Goal: Task Accomplishment & Management: Complete application form

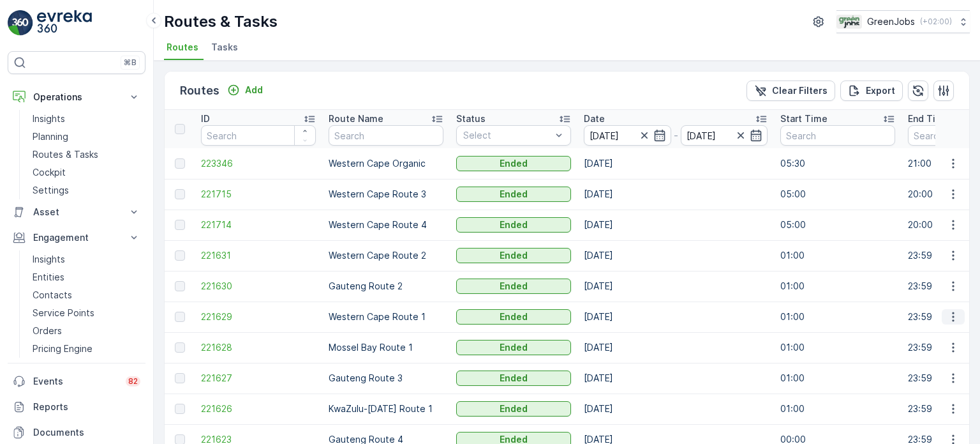
click at [947, 321] on icon "button" at bounding box center [953, 316] width 13 height 13
click at [931, 333] on span "See More Details" at bounding box center [924, 335] width 74 height 13
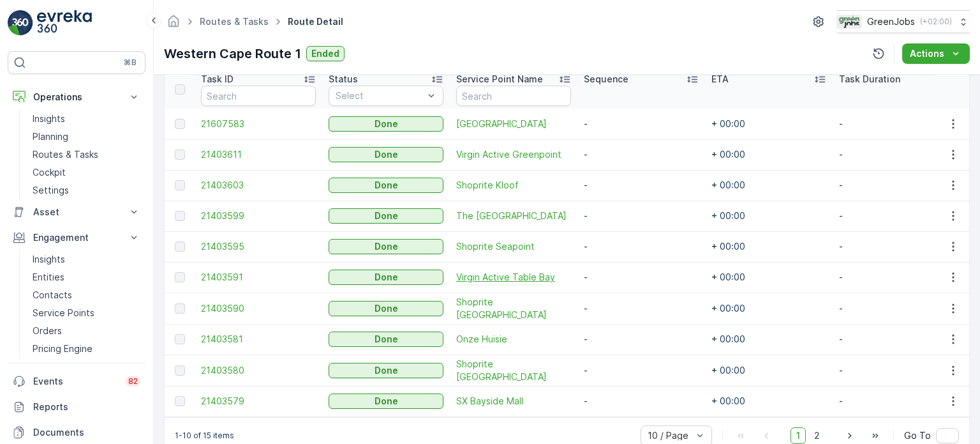
scroll to position [382, 0]
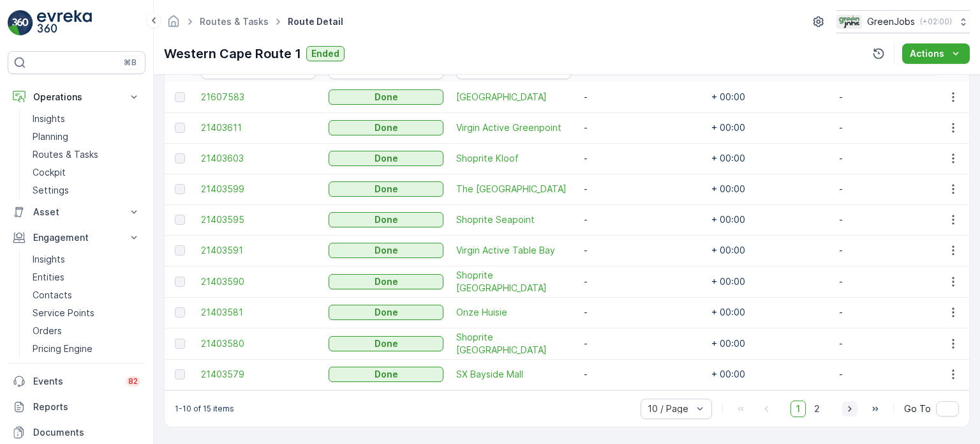
click at [850, 409] on icon "button" at bounding box center [849, 408] width 3 height 6
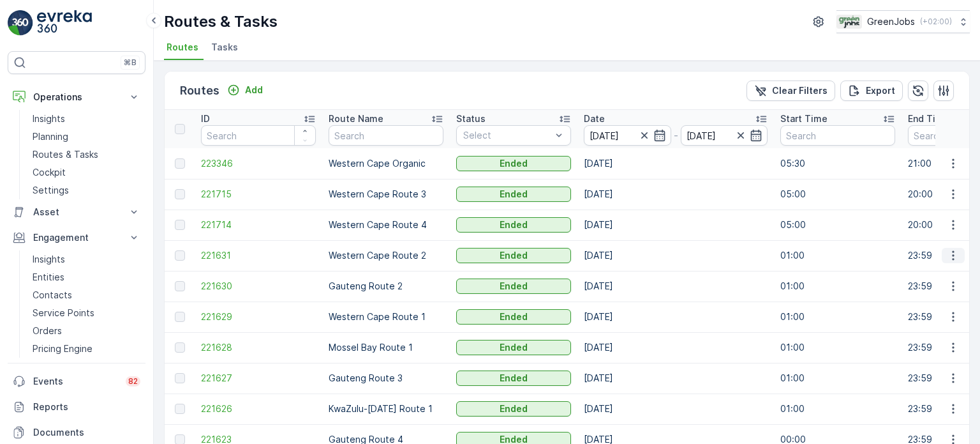
click at [954, 252] on icon "button" at bounding box center [953, 255] width 13 height 13
click at [938, 267] on span "See More Details" at bounding box center [924, 273] width 74 height 13
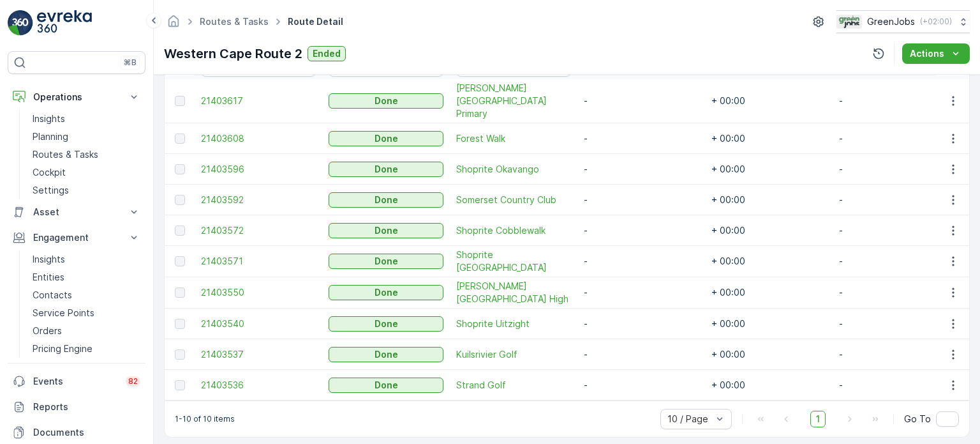
scroll to position [382, 0]
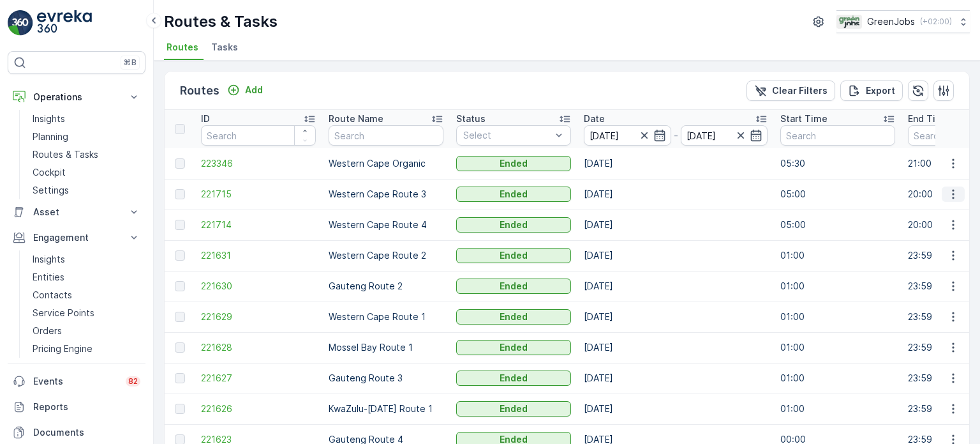
click at [952, 193] on icon "button" at bounding box center [953, 195] width 2 height 10
click at [922, 213] on span "See More Details" at bounding box center [924, 212] width 74 height 13
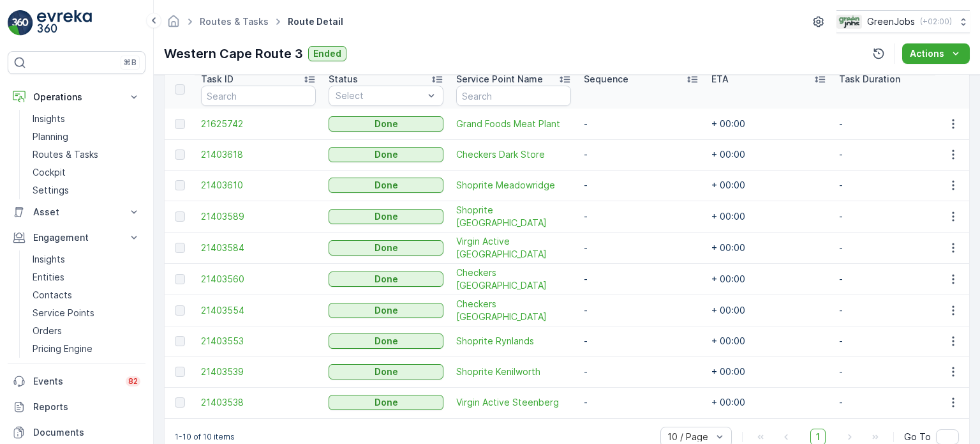
scroll to position [383, 0]
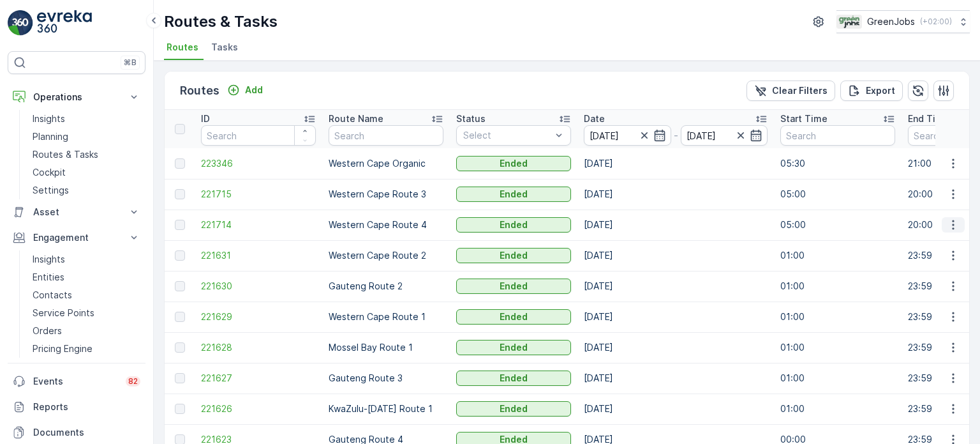
click at [949, 224] on icon "button" at bounding box center [953, 224] width 13 height 13
click at [924, 244] on span "See More Details" at bounding box center [924, 243] width 74 height 13
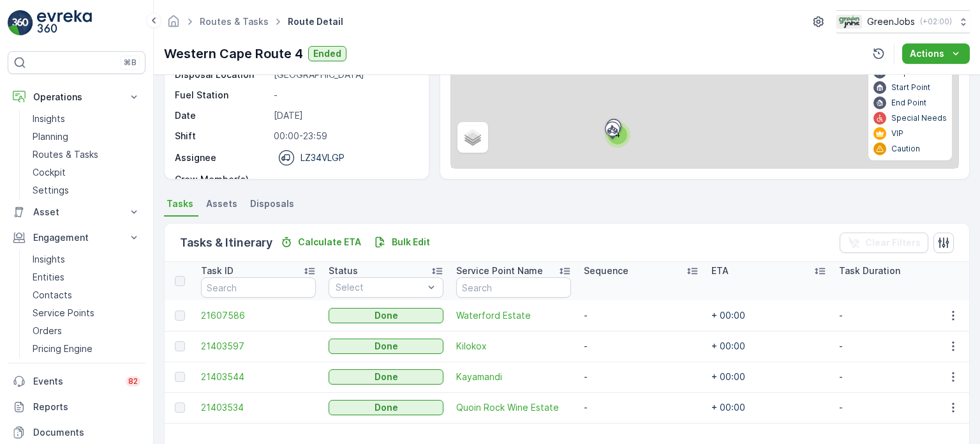
scroll to position [255, 0]
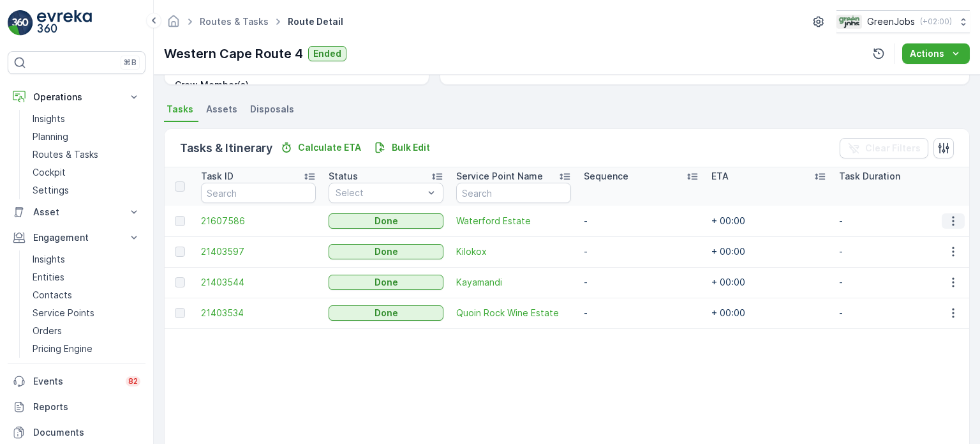
click at [952, 220] on icon "button" at bounding box center [953, 220] width 13 height 13
click at [913, 234] on span "See More Details" at bounding box center [938, 238] width 74 height 13
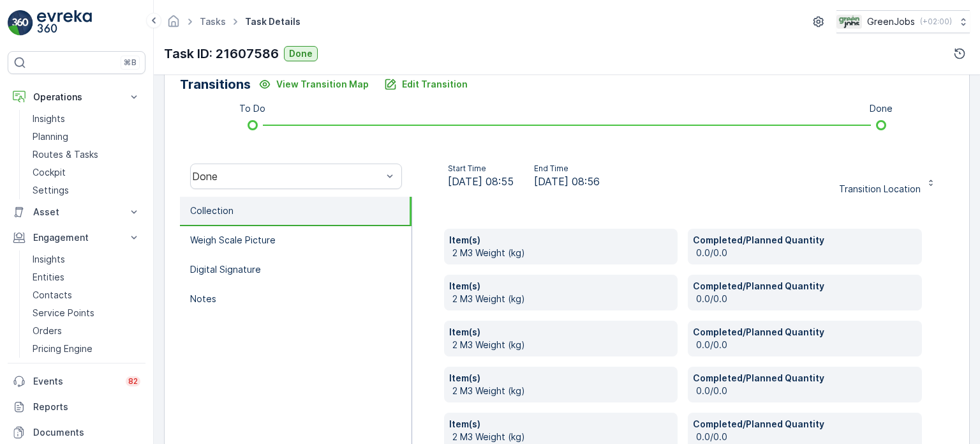
scroll to position [444, 0]
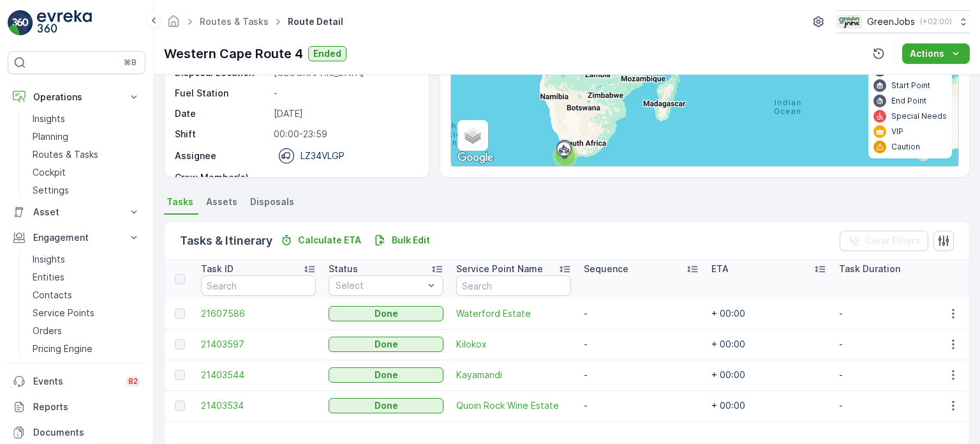
scroll to position [255, 0]
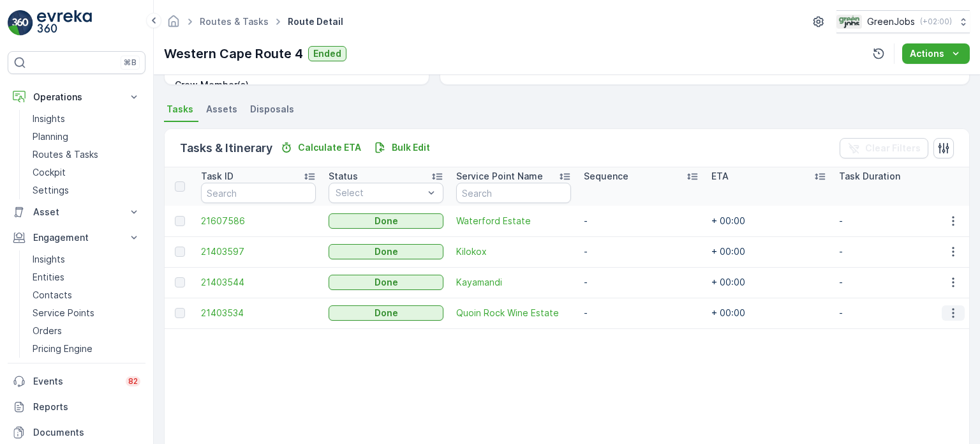
click at [952, 313] on icon "button" at bounding box center [953, 313] width 2 height 10
click at [922, 330] on span "See More Details" at bounding box center [938, 331] width 74 height 13
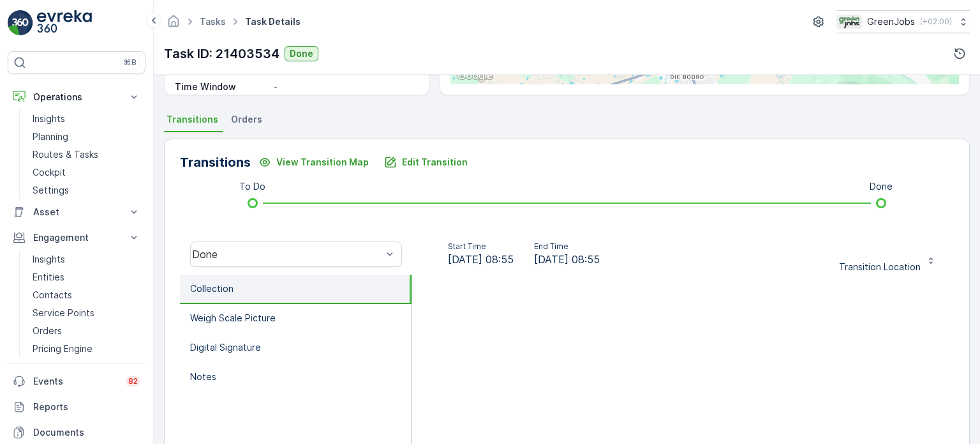
scroll to position [232, 0]
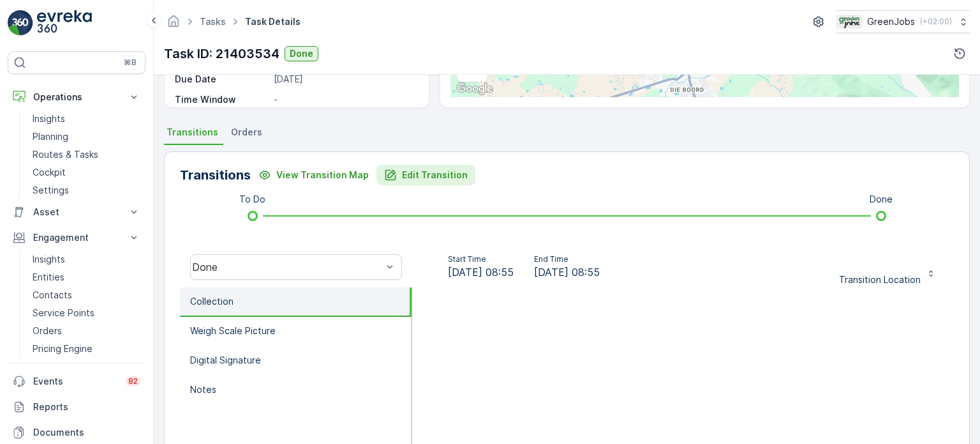
click at [414, 169] on p "Edit Transition" at bounding box center [435, 175] width 66 height 13
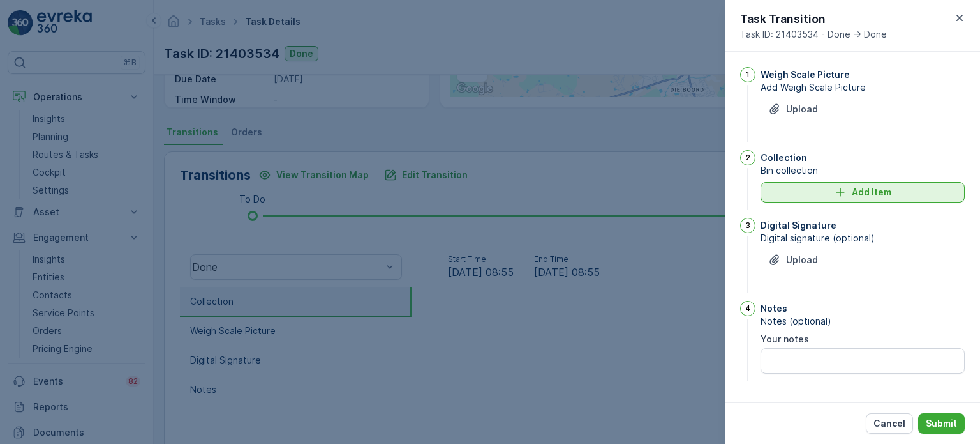
click at [827, 188] on div "Add Item" at bounding box center [863, 192] width 189 height 13
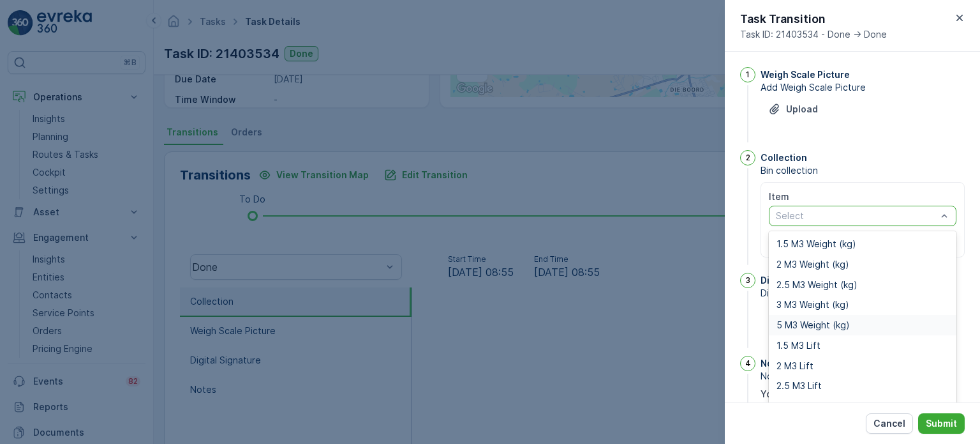
drag, startPoint x: 797, startPoint y: 327, endPoint x: 804, endPoint y: 303, distance: 25.3
click at [797, 327] on span "5 M3 Weight (kg)" at bounding box center [813, 325] width 73 height 10
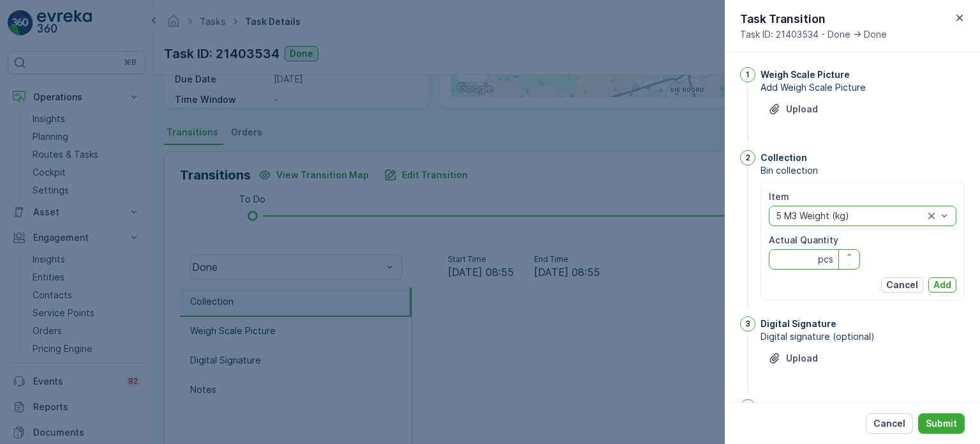
click at [802, 264] on Quantity "Actual Quantity" at bounding box center [814, 259] width 91 height 20
type Quantity "332"
click at [945, 280] on p "Add" at bounding box center [943, 284] width 18 height 13
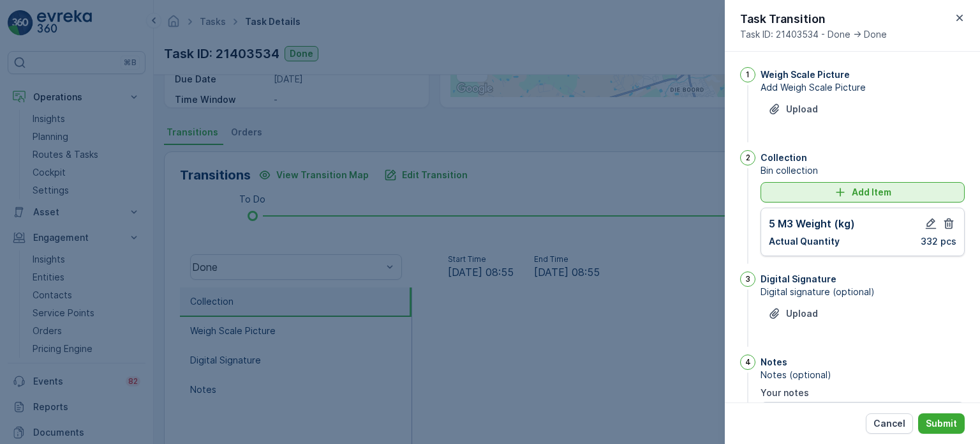
click at [839, 193] on icon "Add Item" at bounding box center [840, 192] width 8 height 8
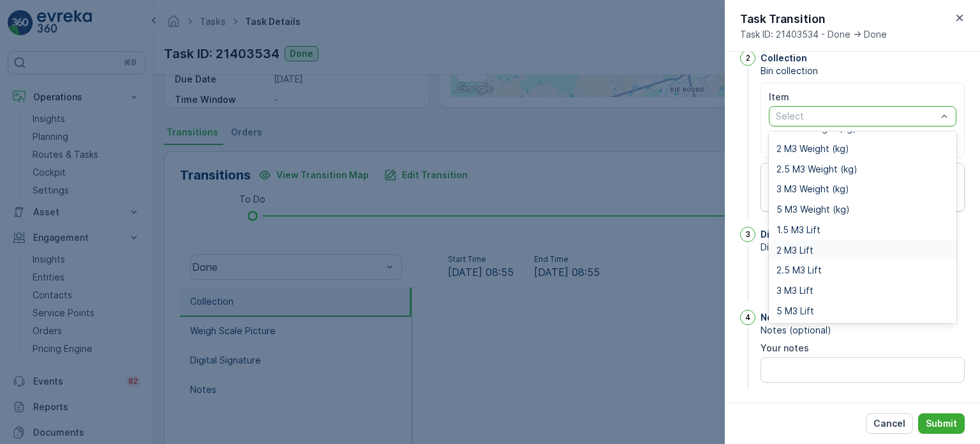
scroll to position [104, 0]
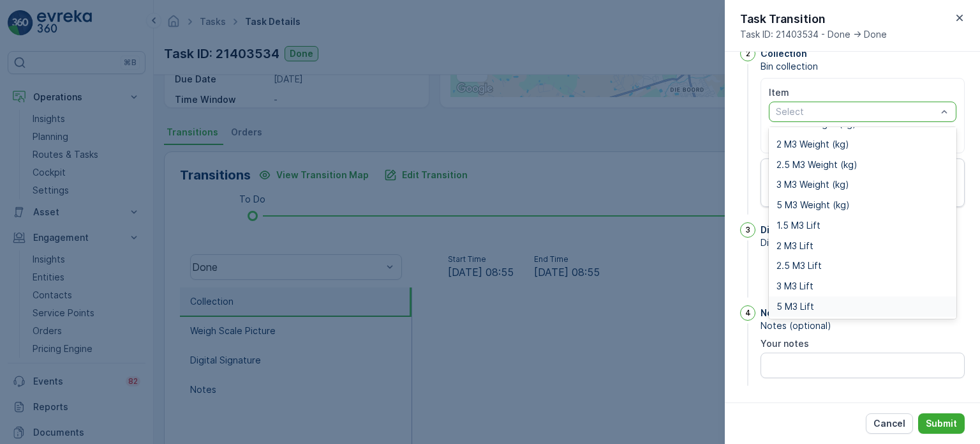
click at [813, 307] on span "5 M3 Lift" at bounding box center [796, 306] width 38 height 10
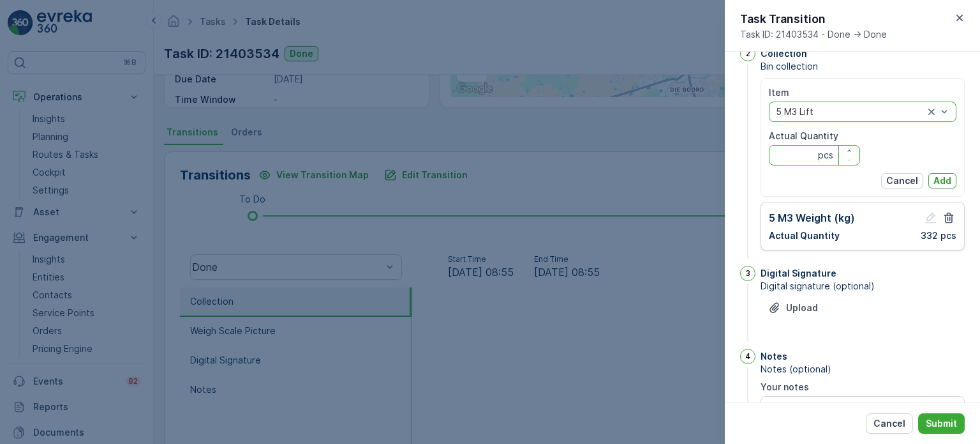
click at [789, 150] on Quantity "Actual Quantity" at bounding box center [814, 155] width 91 height 20
type Quantity "1"
click at [943, 183] on p "Add" at bounding box center [943, 180] width 18 height 13
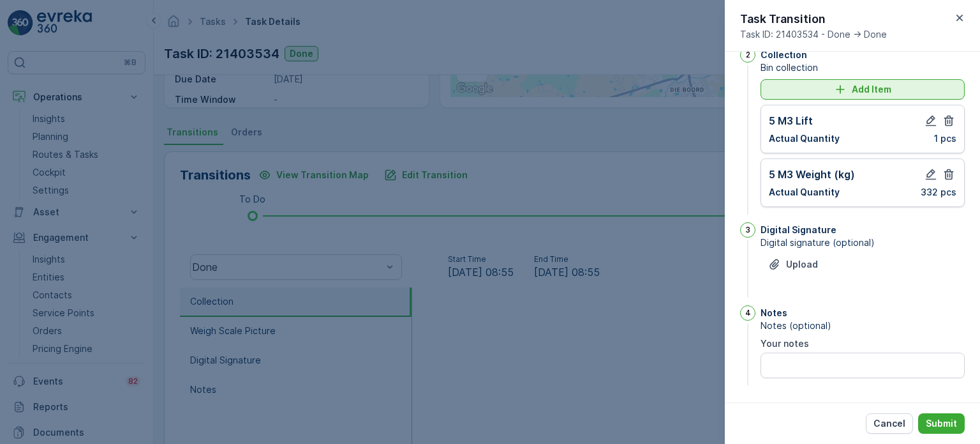
click at [821, 85] on div "Add Item" at bounding box center [863, 89] width 189 height 13
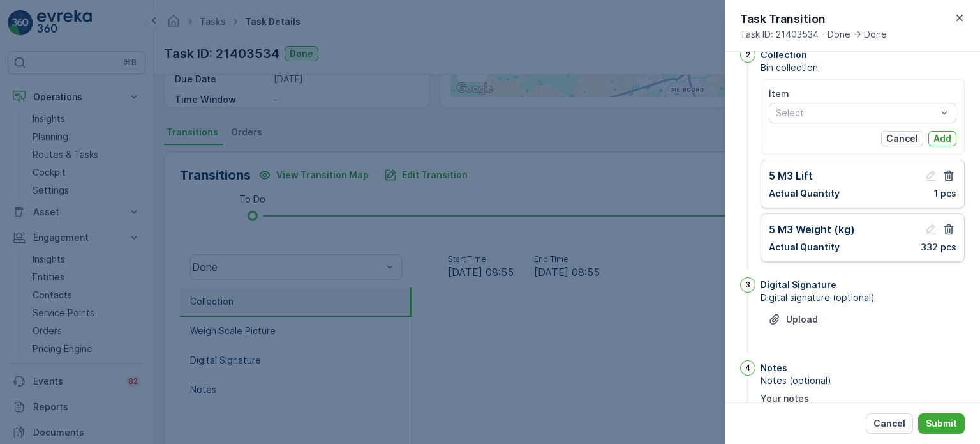
click at [806, 123] on div "Item Select Cancel Add" at bounding box center [863, 116] width 188 height 59
click at [804, 119] on div "Select" at bounding box center [863, 113] width 188 height 20
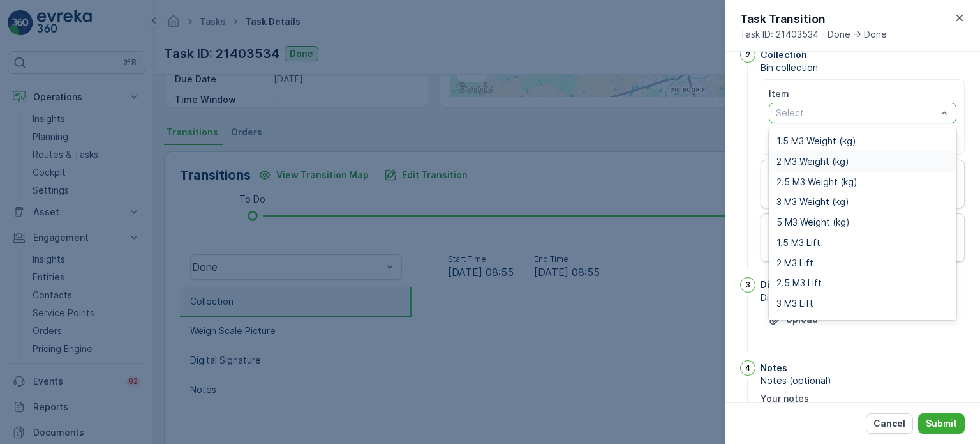
click at [807, 160] on span "2 M3 Weight (kg)" at bounding box center [813, 161] width 73 height 10
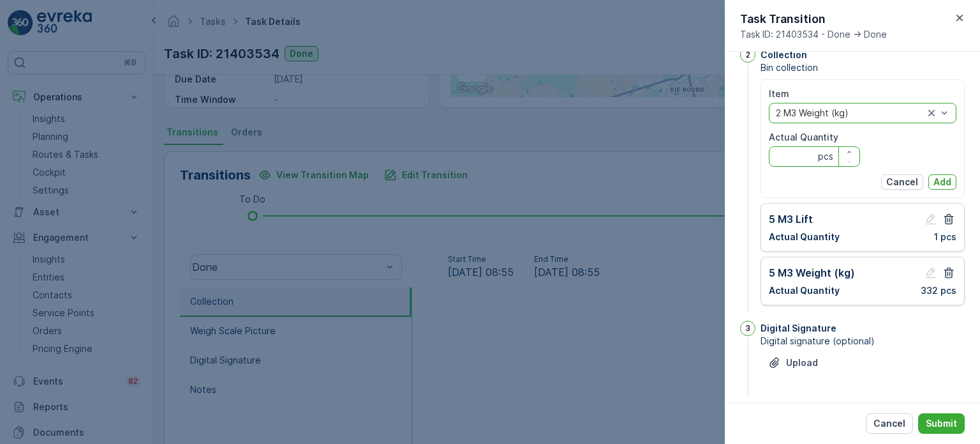
click at [784, 158] on Quantity "Actual Quantity" at bounding box center [814, 156] width 91 height 20
type Quantity "0"
click at [943, 177] on p "Add" at bounding box center [943, 182] width 18 height 13
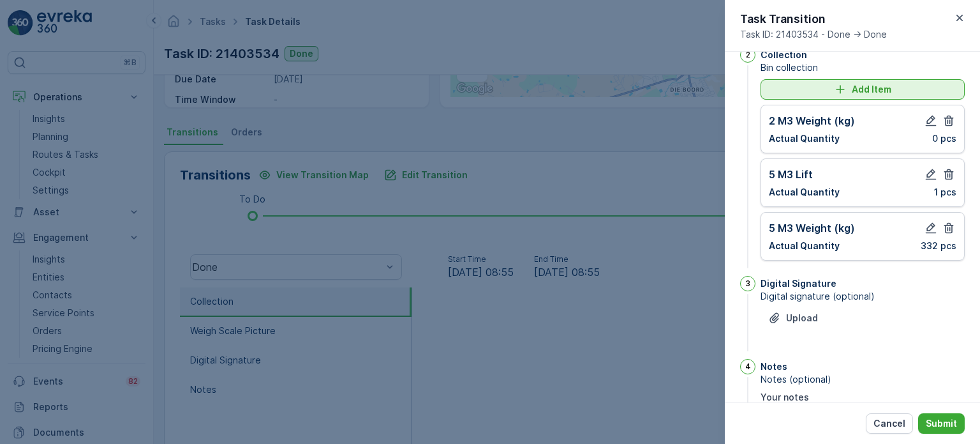
click at [851, 97] on button "Add Item" at bounding box center [863, 89] width 204 height 20
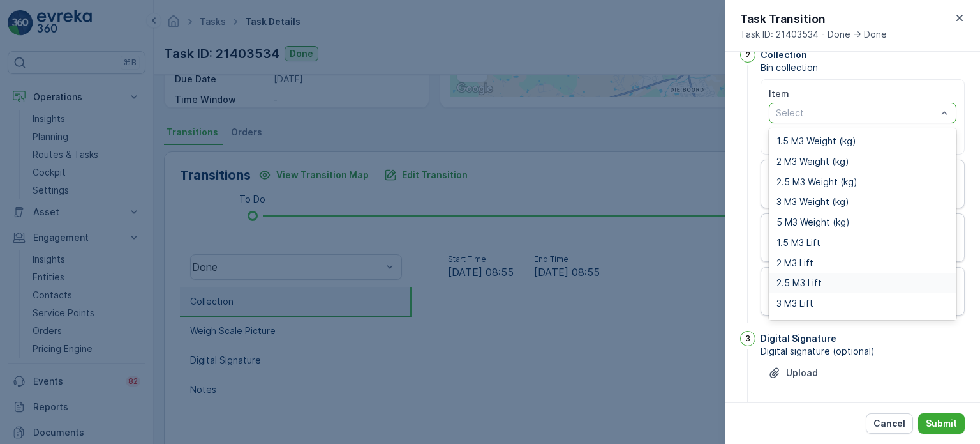
scroll to position [16, 0]
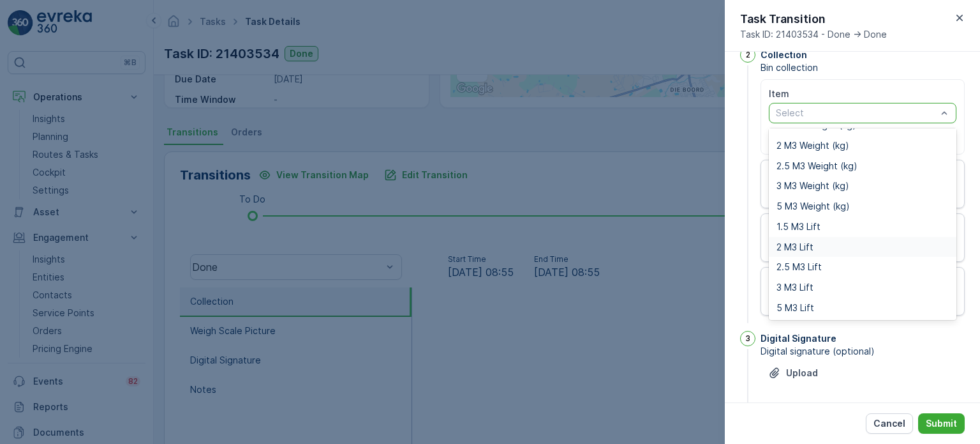
click at [797, 244] on span "2 M3 Lift" at bounding box center [795, 247] width 37 height 10
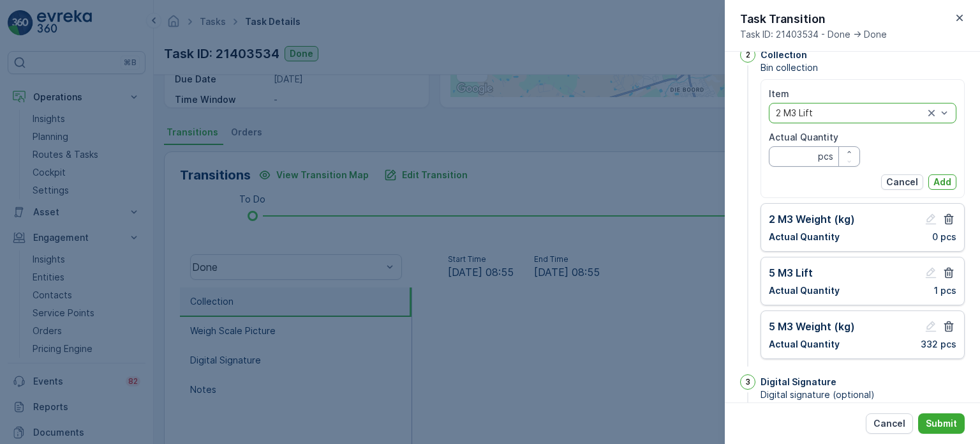
click at [800, 162] on Quantity "Actual Quantity" at bounding box center [814, 156] width 91 height 20
type Quantity "4"
click at [931, 183] on button "Add" at bounding box center [943, 181] width 28 height 15
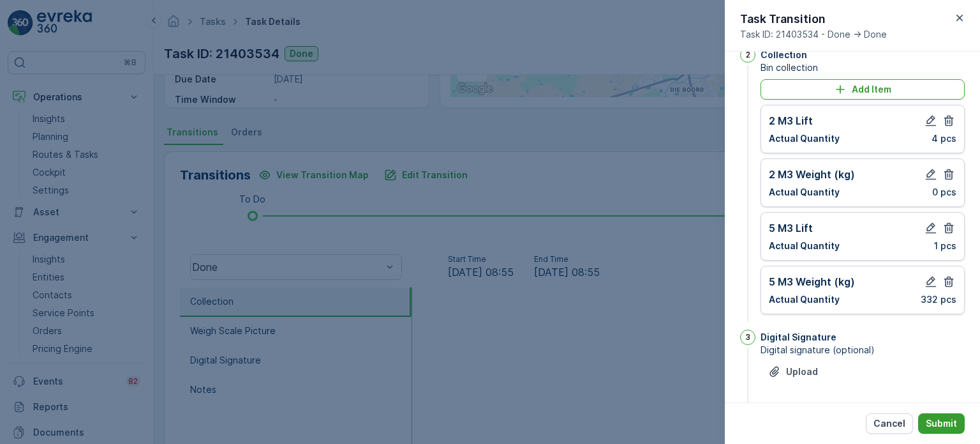
click at [945, 424] on p "Submit" at bounding box center [941, 423] width 31 height 13
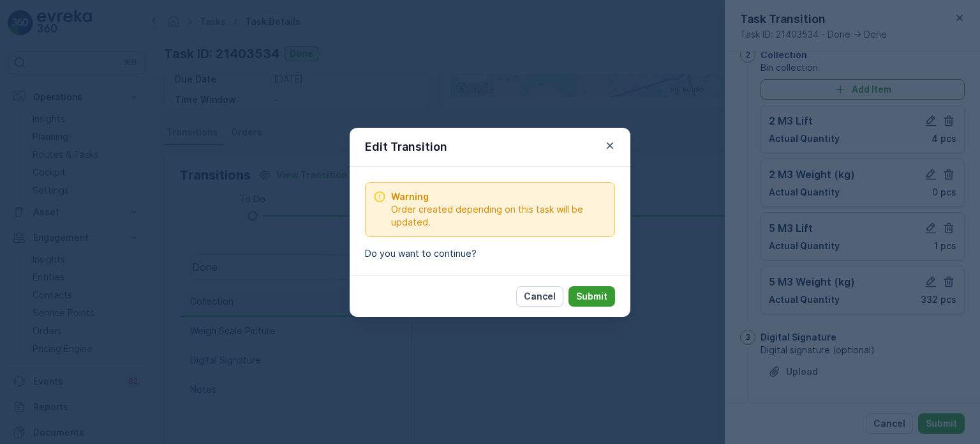
click at [605, 296] on p "Submit" at bounding box center [591, 296] width 31 height 13
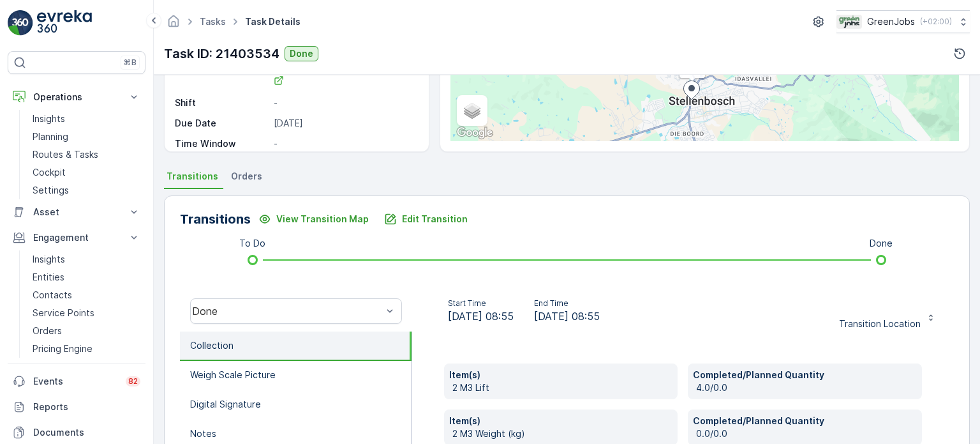
scroll to position [105, 0]
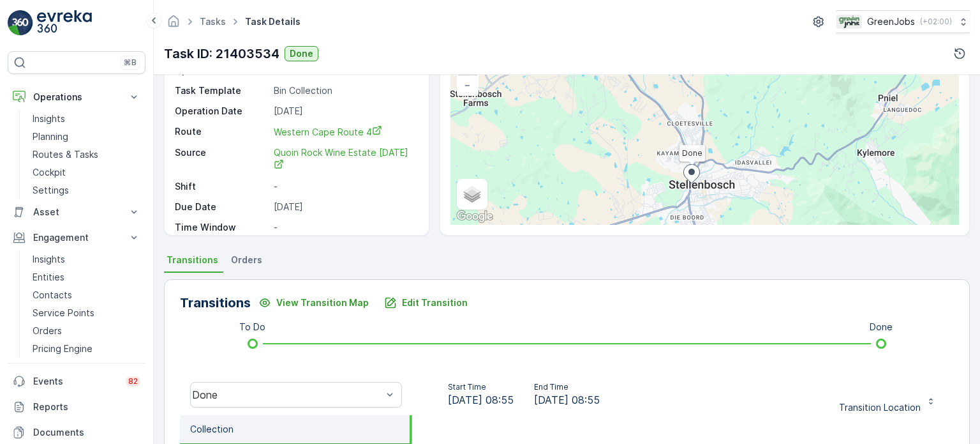
click at [253, 259] on span "Orders" at bounding box center [246, 259] width 31 height 13
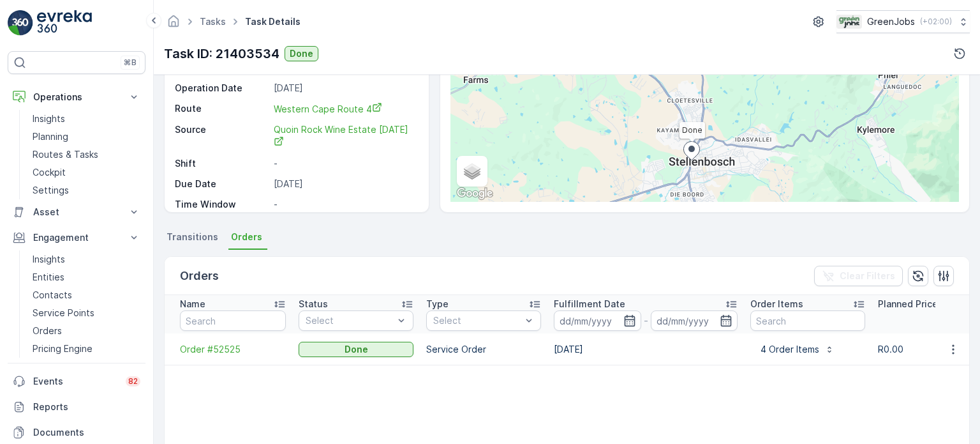
scroll to position [169, 0]
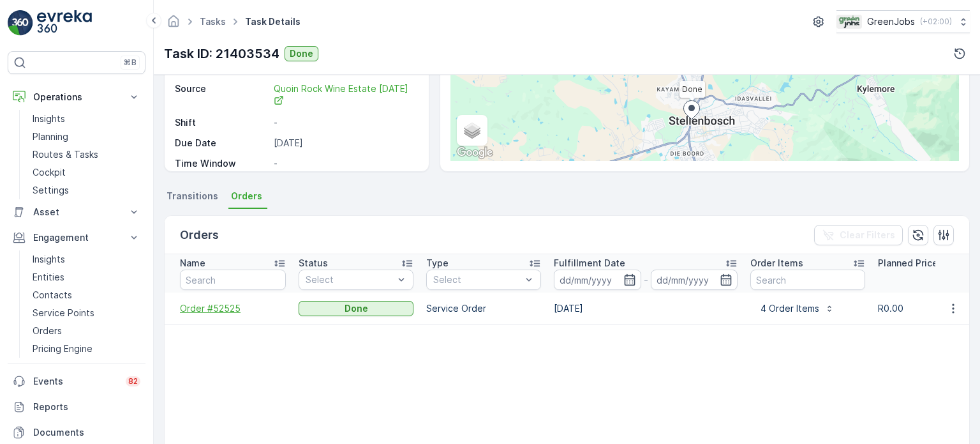
click at [211, 308] on span "Order #52525" at bounding box center [233, 308] width 106 height 13
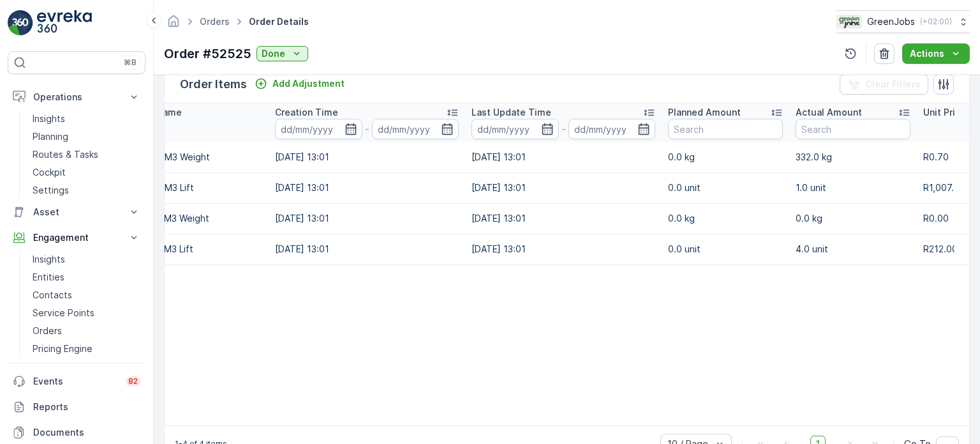
scroll to position [0, 8]
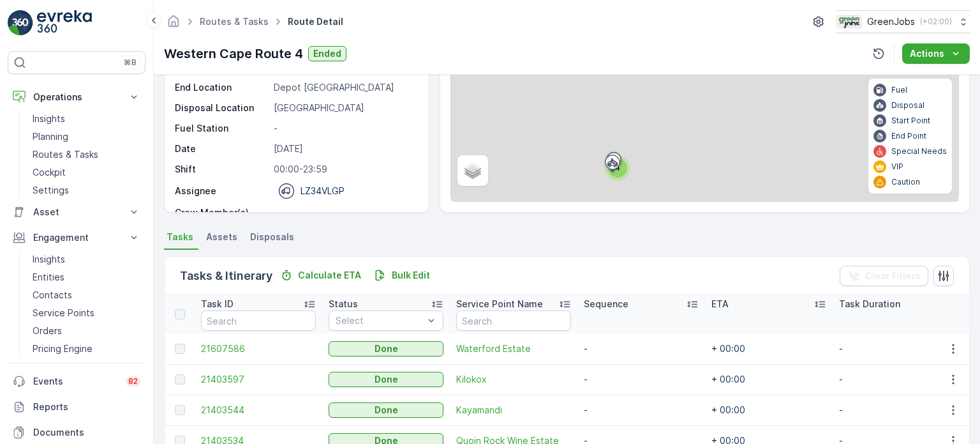
scroll to position [191, 0]
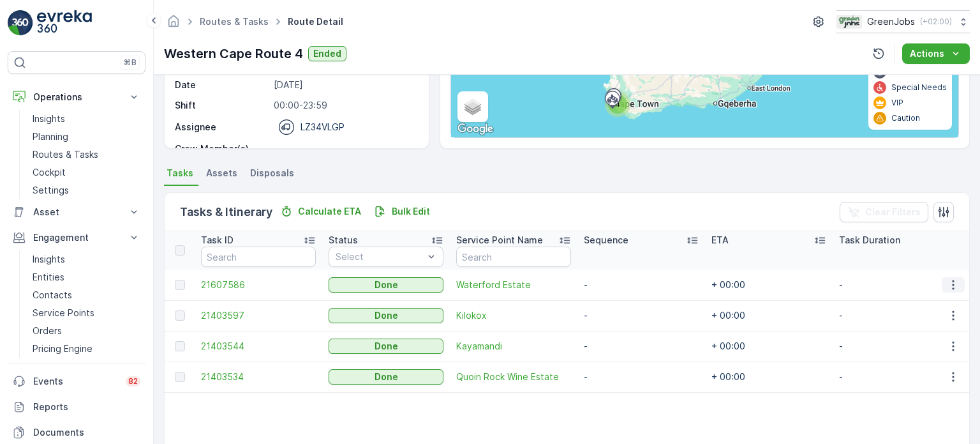
drag, startPoint x: 949, startPoint y: 283, endPoint x: 949, endPoint y: 290, distance: 7.1
click at [949, 283] on icon "button" at bounding box center [953, 284] width 13 height 13
click at [931, 301] on span "See More Details" at bounding box center [938, 302] width 74 height 13
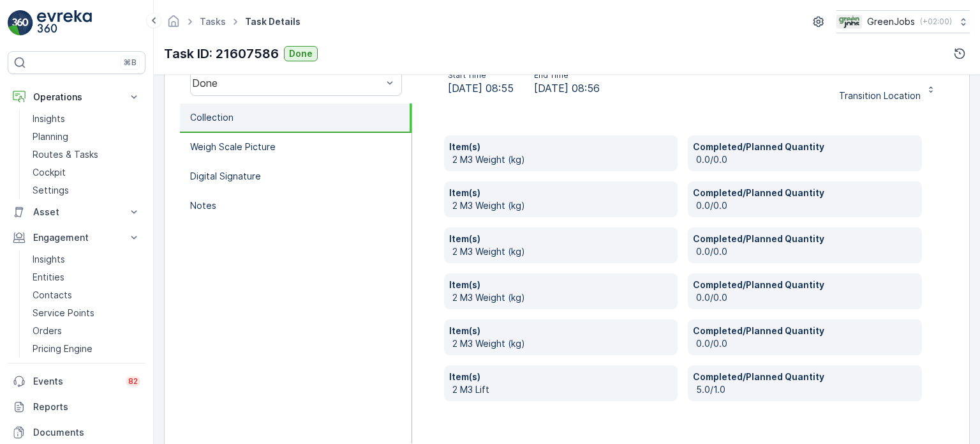
scroll to position [444, 0]
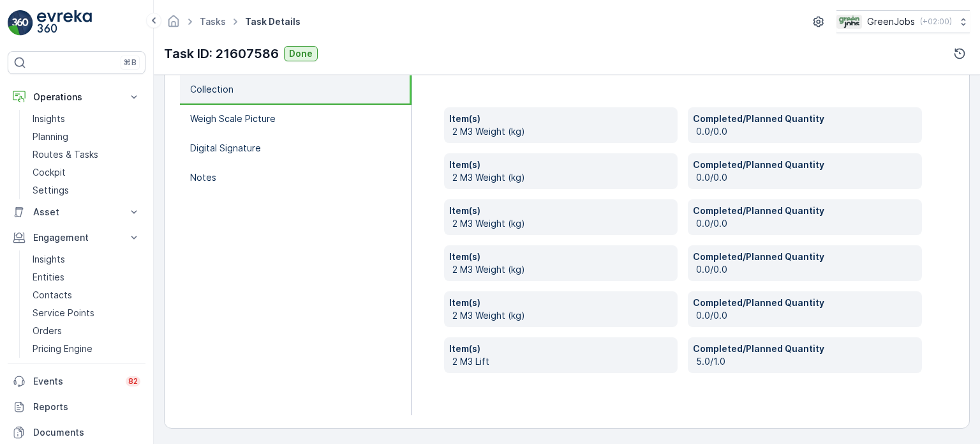
click at [711, 132] on p "0.0/0.0" at bounding box center [806, 131] width 221 height 13
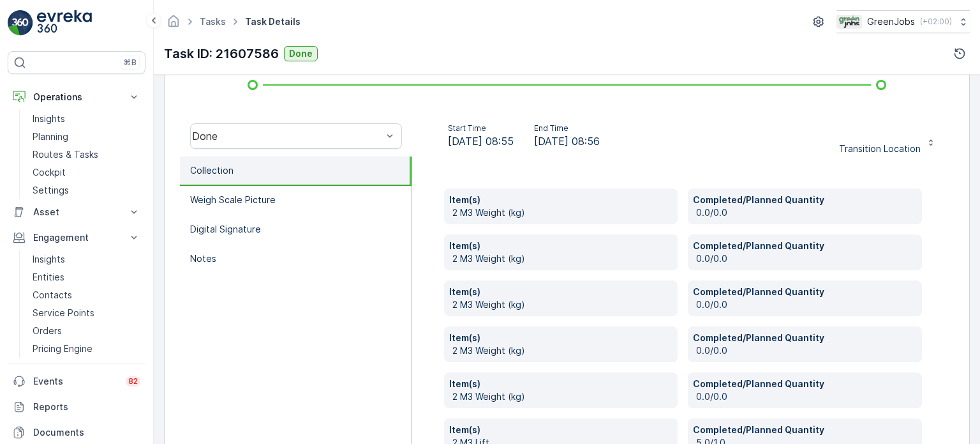
scroll to position [317, 0]
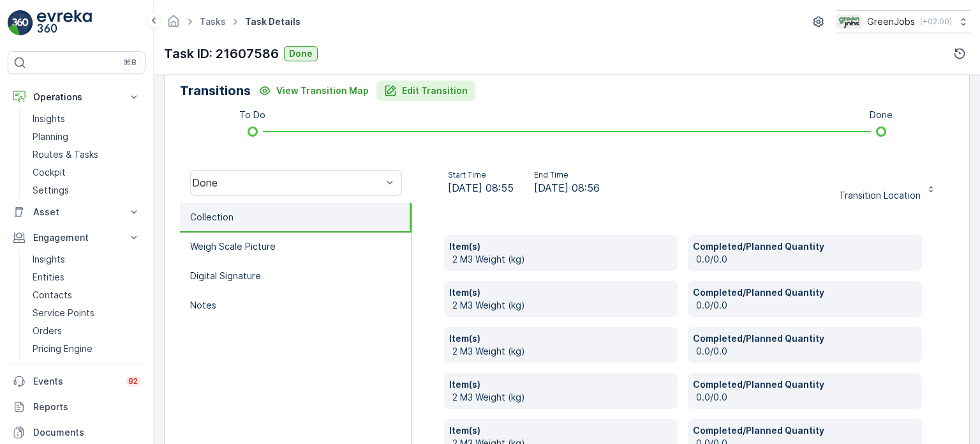
click at [444, 94] on p "Edit Transition" at bounding box center [435, 90] width 66 height 13
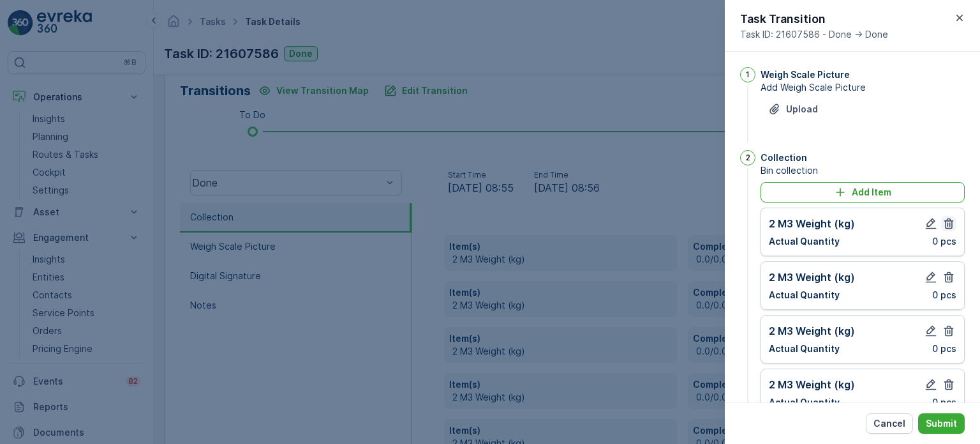
click at [947, 221] on icon "button" at bounding box center [949, 223] width 13 height 13
click at [947, 223] on icon "button" at bounding box center [950, 223] width 10 height 11
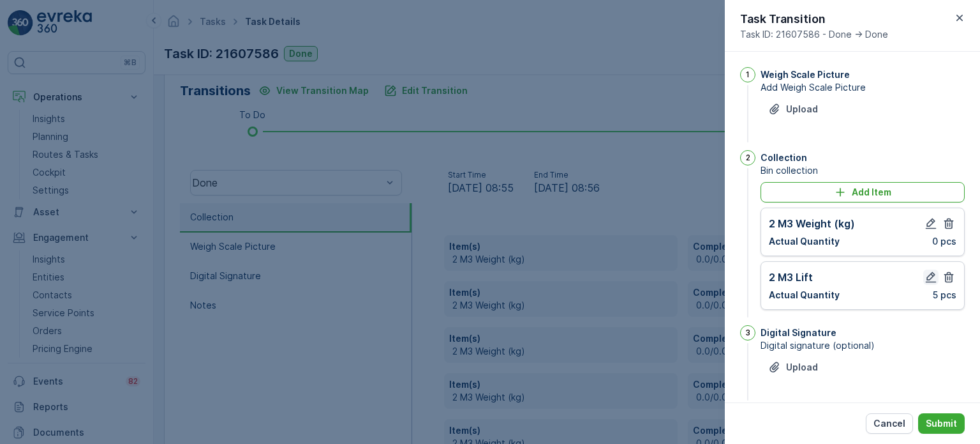
click at [927, 279] on icon "button" at bounding box center [931, 277] width 11 height 11
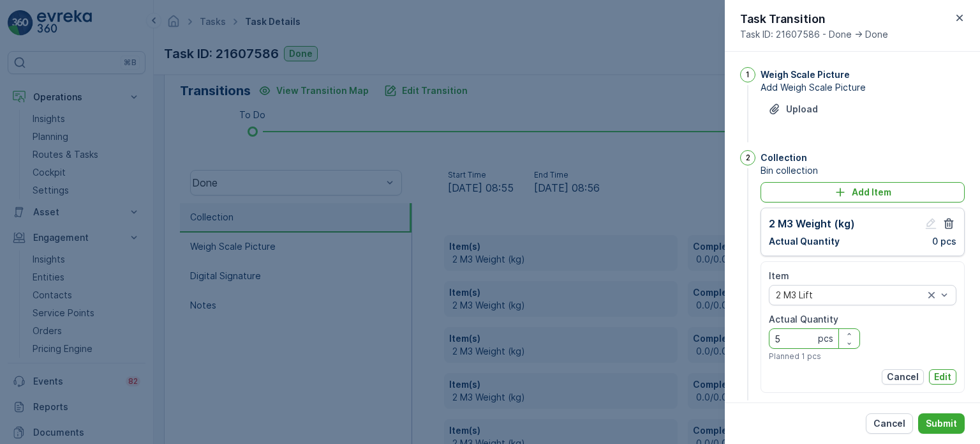
click at [790, 340] on Quantity "5" at bounding box center [814, 338] width 91 height 20
type Quantity "3"
click at [942, 375] on p "Edit" at bounding box center [942, 376] width 17 height 13
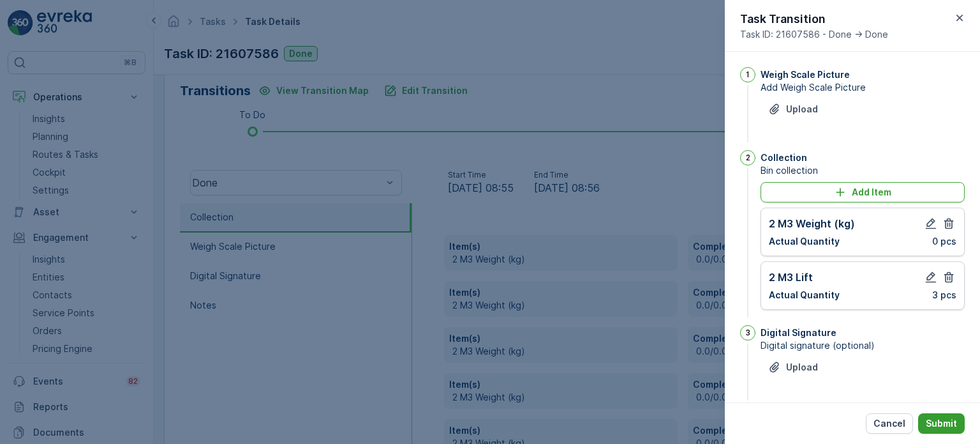
click at [946, 420] on p "Submit" at bounding box center [941, 423] width 31 height 13
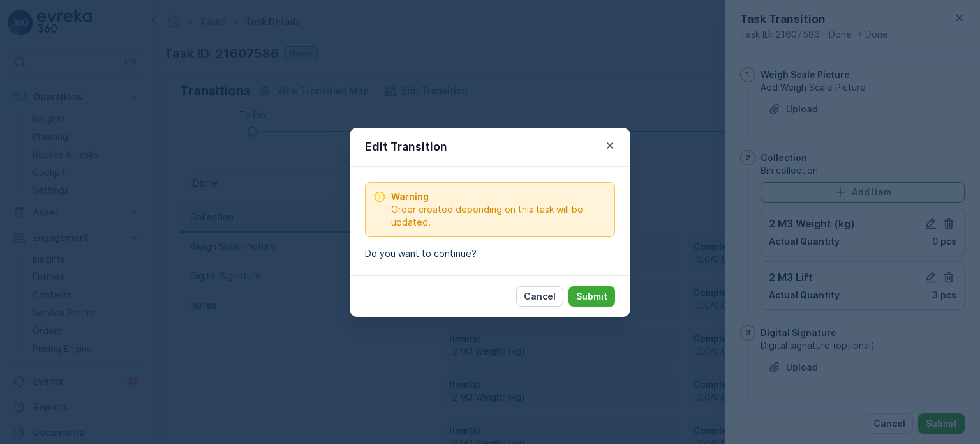
click at [604, 297] on p "Submit" at bounding box center [591, 296] width 31 height 13
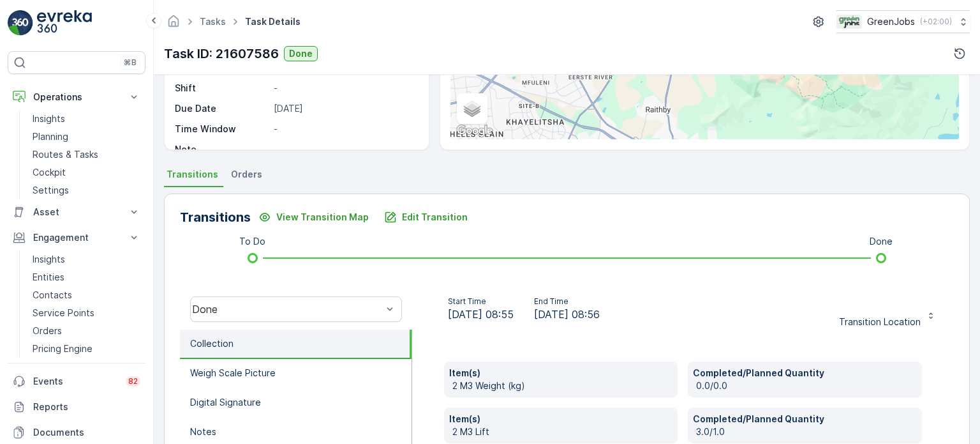
scroll to position [189, 0]
click at [243, 177] on span "Orders" at bounding box center [246, 175] width 31 height 13
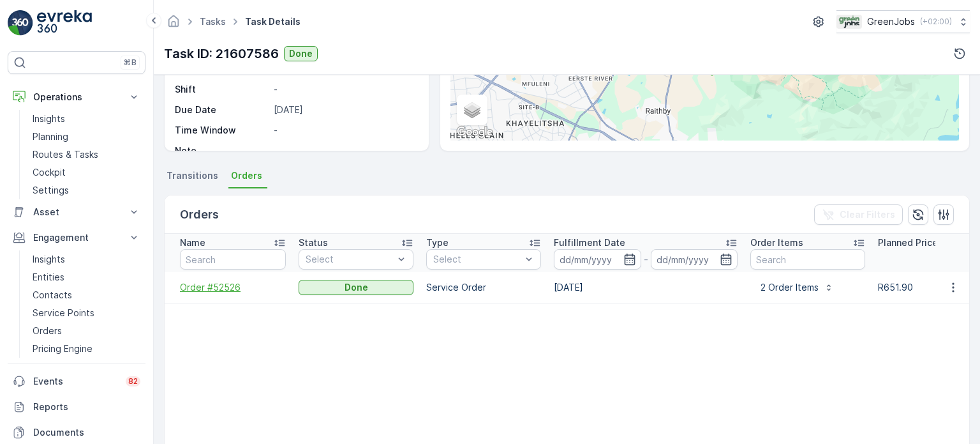
click at [218, 287] on span "Order #52526" at bounding box center [233, 287] width 106 height 13
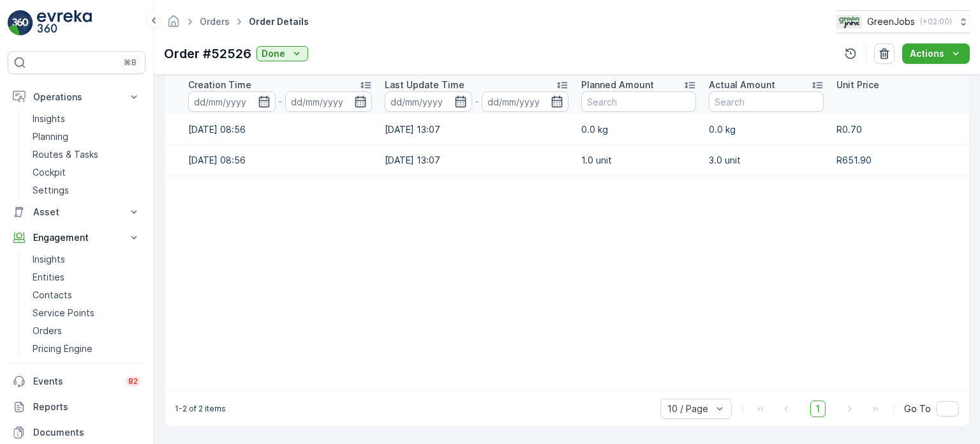
scroll to position [0, 110]
click at [56, 259] on p "Insights" at bounding box center [49, 259] width 33 height 13
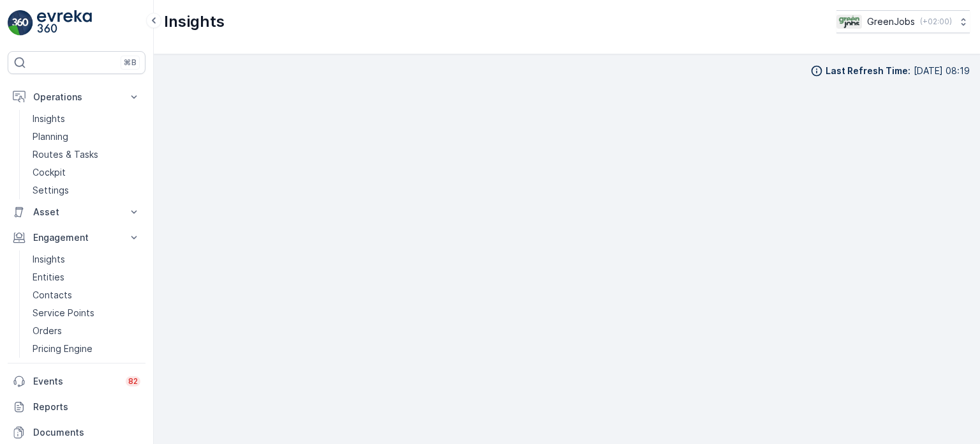
scroll to position [10, 0]
click at [62, 156] on p "Routes & Tasks" at bounding box center [66, 154] width 66 height 13
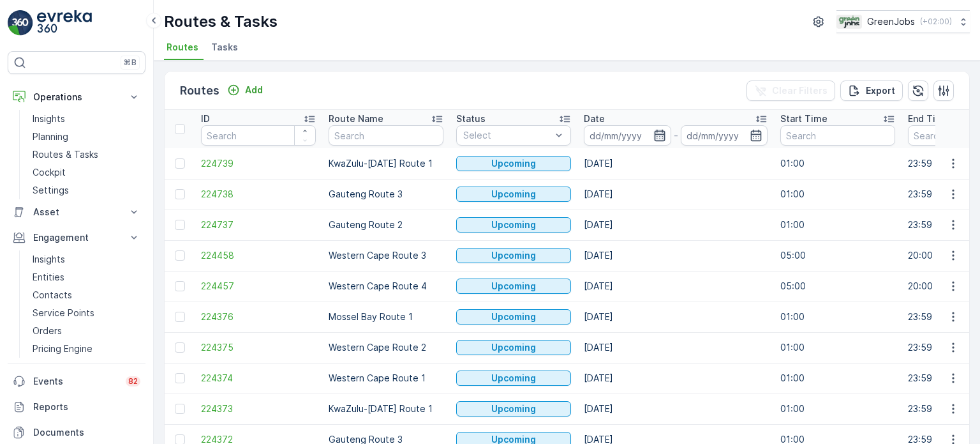
click at [656, 131] on icon "button" at bounding box center [660, 135] width 13 height 13
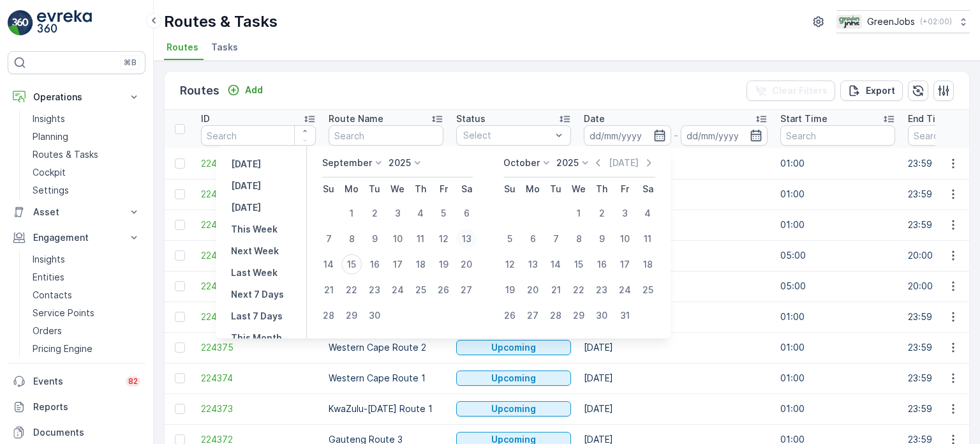
click at [464, 237] on div "13" at bounding box center [466, 239] width 20 height 20
type input "[DATE]"
click at [464, 237] on div "13" at bounding box center [466, 239] width 20 height 20
type input "[DATE]"
click at [464, 237] on div "13" at bounding box center [466, 239] width 20 height 20
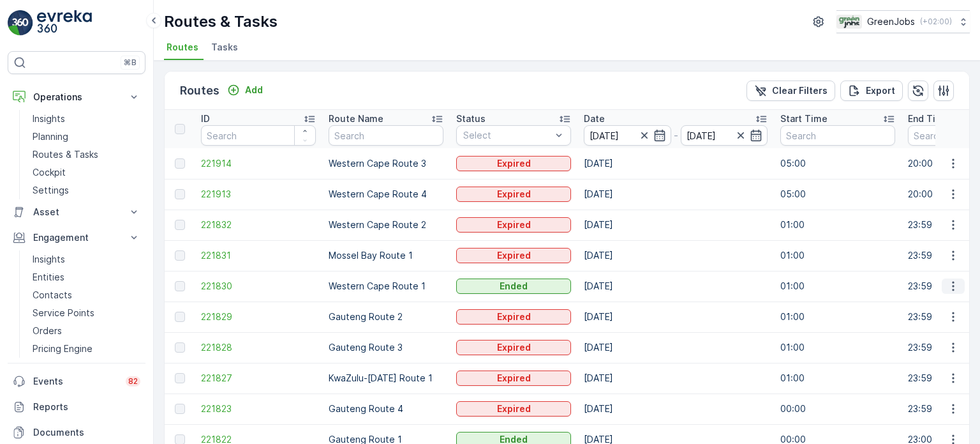
click at [950, 283] on icon "button" at bounding box center [953, 286] width 13 height 13
click at [892, 301] on span "See More Details" at bounding box center [924, 304] width 74 height 13
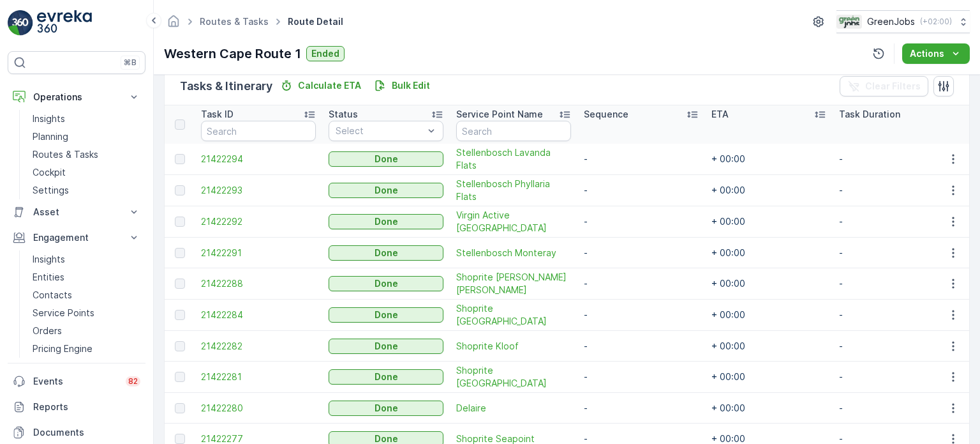
scroll to position [319, 0]
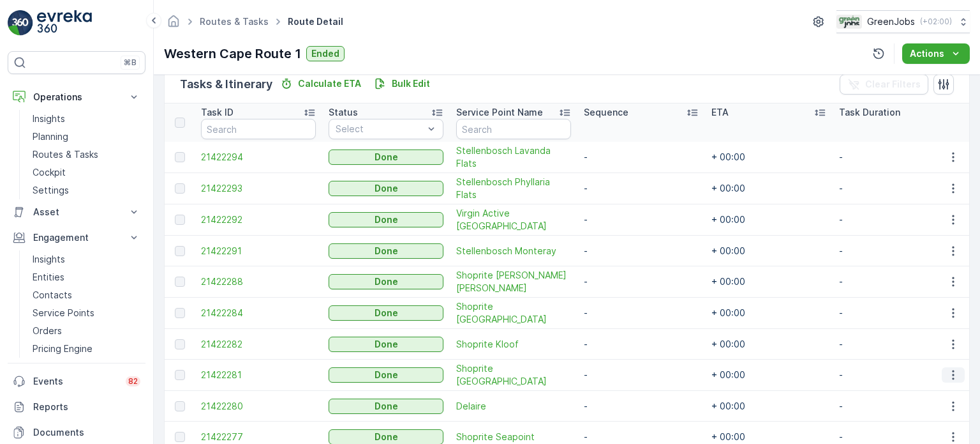
click at [947, 370] on icon "button" at bounding box center [953, 374] width 13 height 13
click at [904, 392] on span "See More Details" at bounding box center [938, 390] width 74 height 13
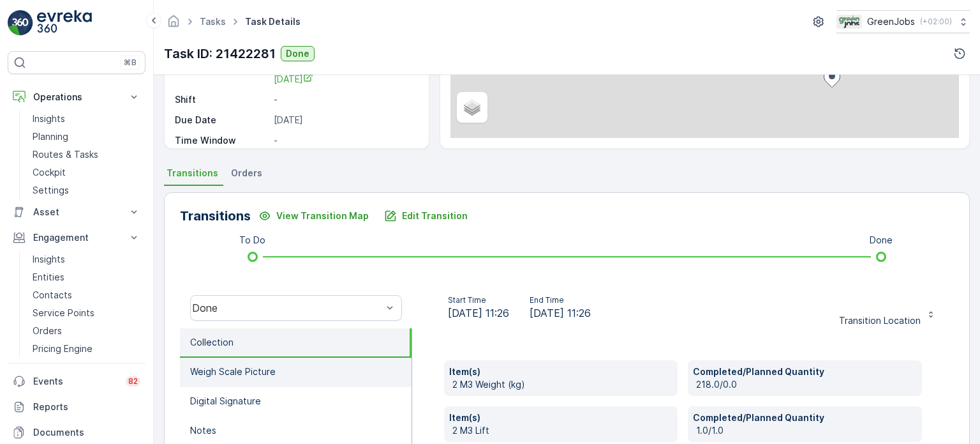
scroll to position [319, 0]
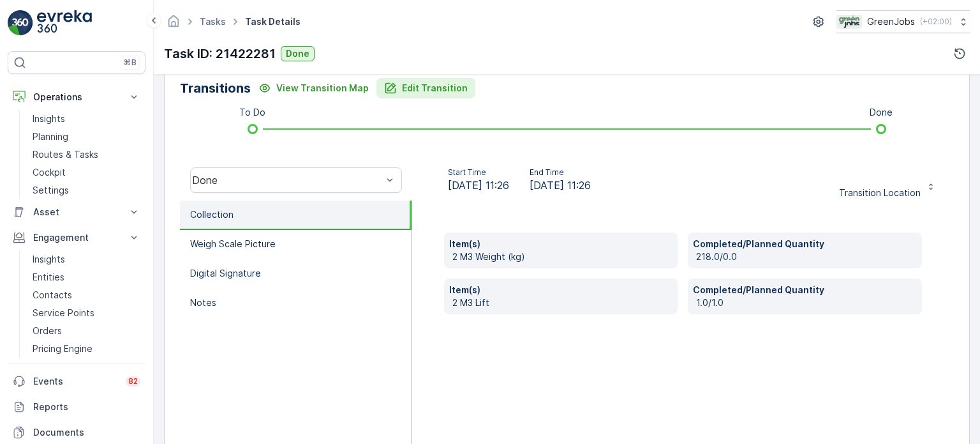
click at [447, 84] on p "Edit Transition" at bounding box center [435, 88] width 66 height 13
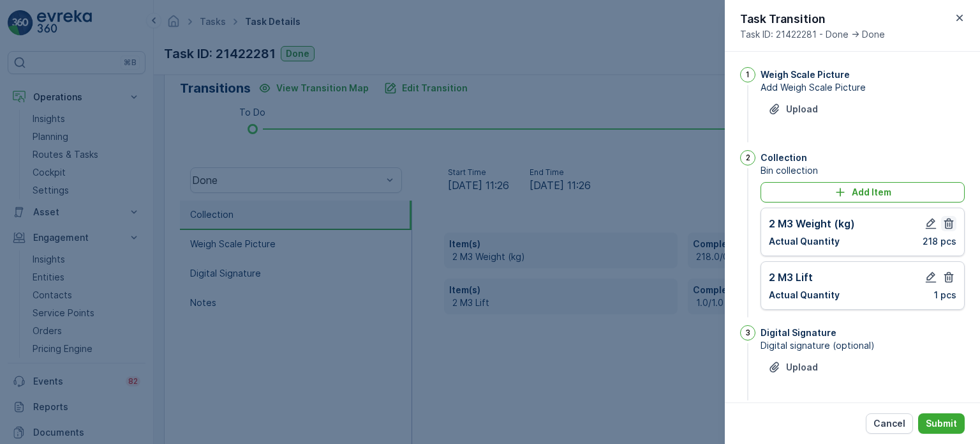
click at [948, 216] on button "button" at bounding box center [949, 223] width 15 height 15
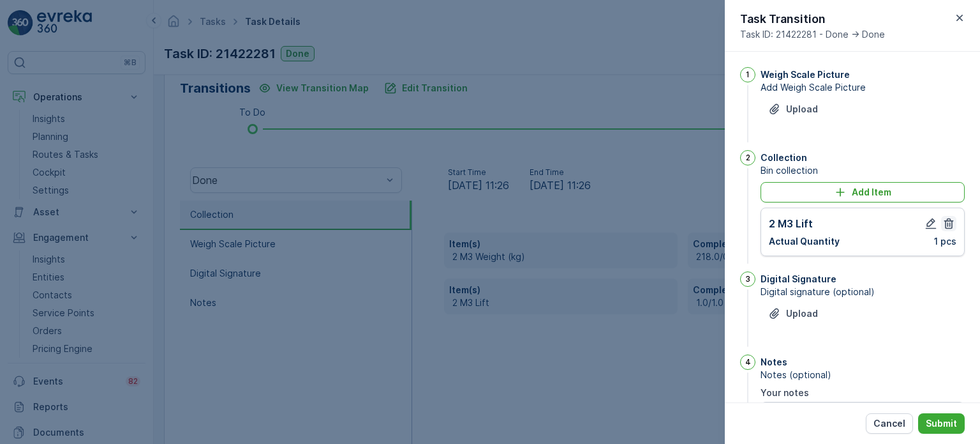
click at [948, 224] on icon "button" at bounding box center [949, 223] width 13 height 13
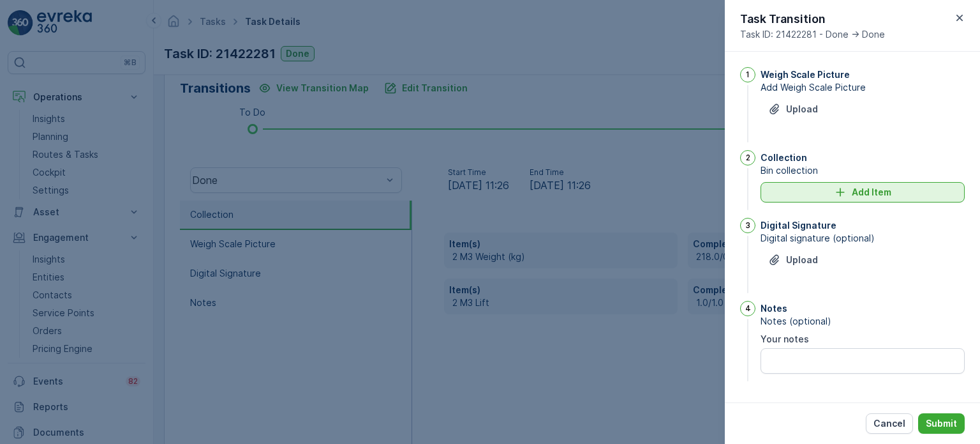
click at [885, 195] on p "Add Item" at bounding box center [872, 192] width 40 height 13
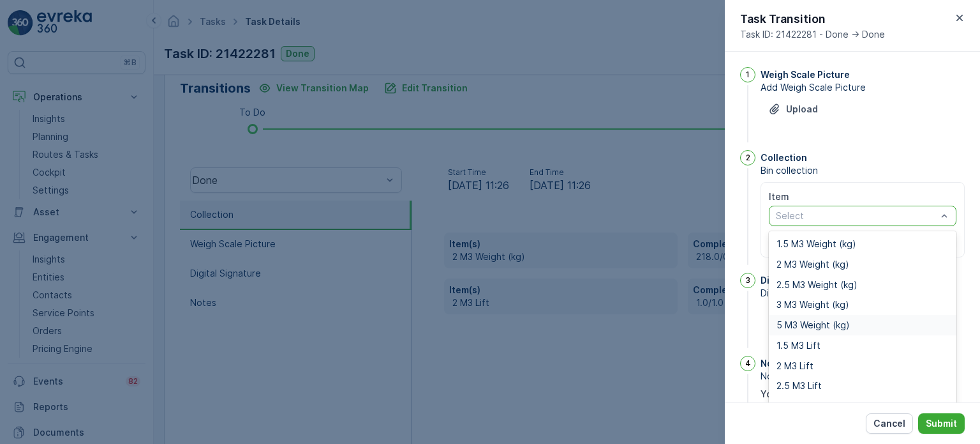
click at [825, 322] on span "5 M3 Weight (kg)" at bounding box center [813, 325] width 73 height 10
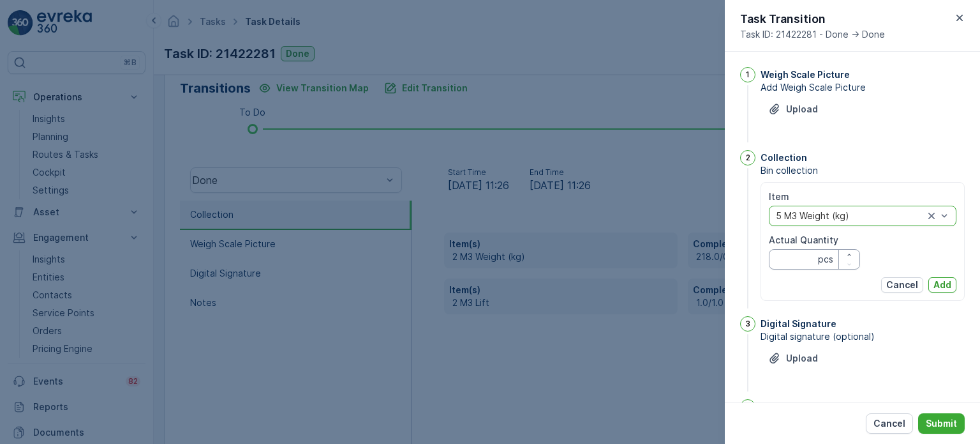
click at [797, 264] on Quantity "Actual Quantity" at bounding box center [814, 259] width 91 height 20
type Quantity "218"
click at [945, 285] on p "Add" at bounding box center [943, 284] width 18 height 13
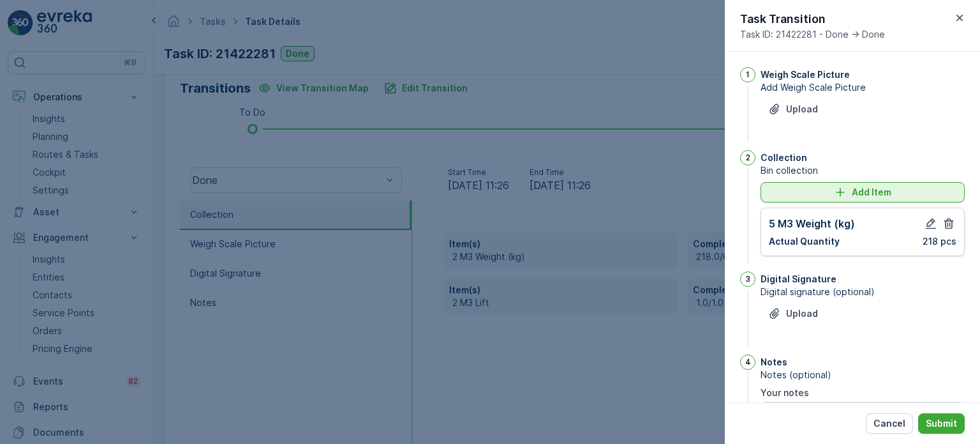
click at [792, 195] on div "Add Item" at bounding box center [863, 192] width 189 height 13
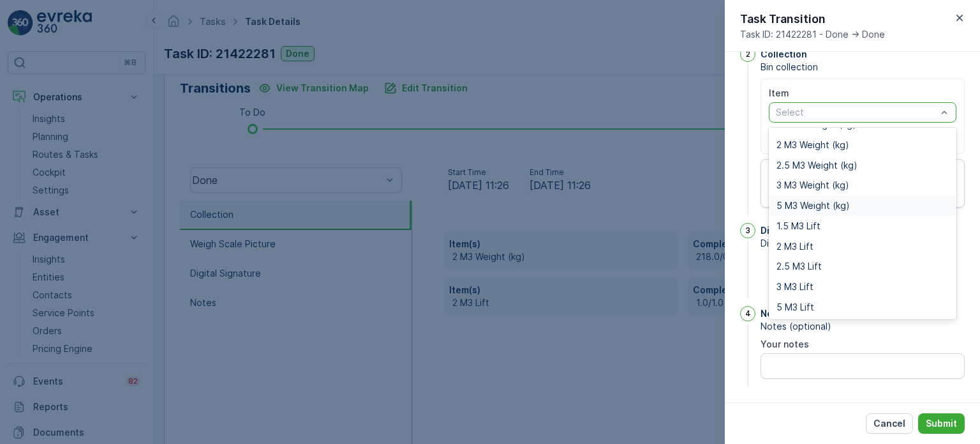
scroll to position [104, 0]
click at [814, 311] on div "5 M3 Lift" at bounding box center [863, 306] width 188 height 20
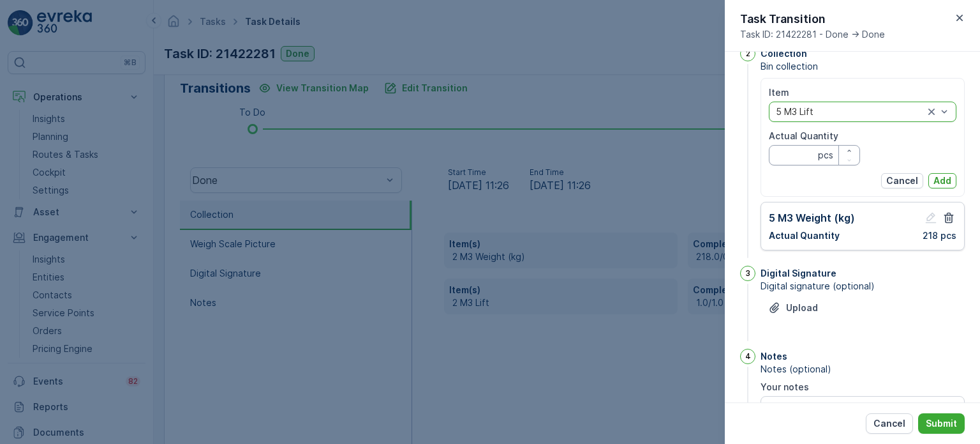
click at [781, 149] on Quantity "Actual Quantity" at bounding box center [814, 155] width 91 height 20
type Quantity "1"
click at [950, 176] on button "Add" at bounding box center [943, 180] width 28 height 15
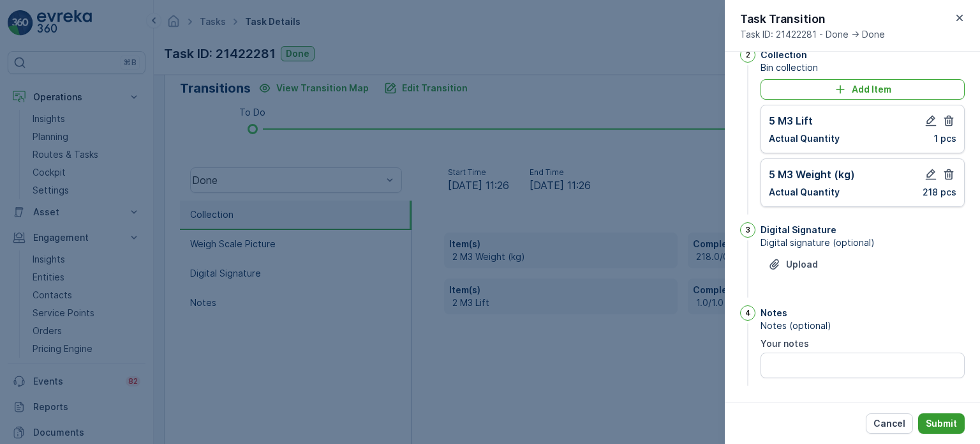
click at [956, 426] on p "Submit" at bounding box center [941, 423] width 31 height 13
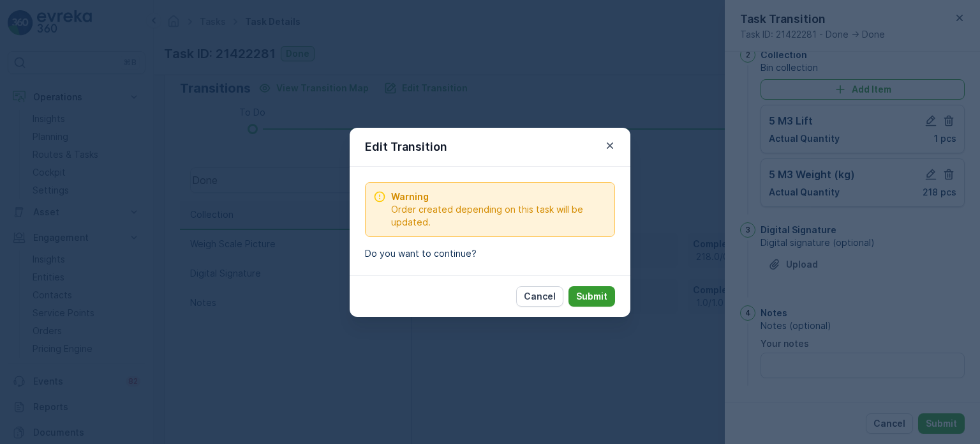
click at [604, 296] on p "Submit" at bounding box center [591, 296] width 31 height 13
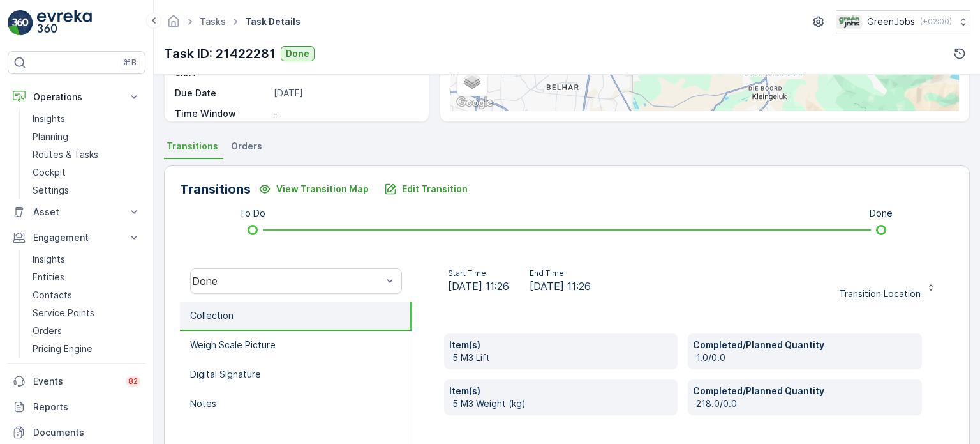
scroll to position [191, 0]
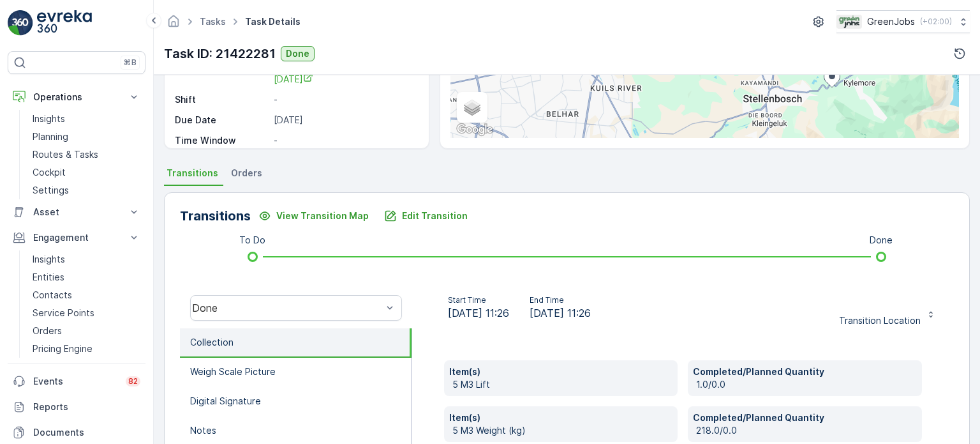
click at [253, 170] on span "Orders" at bounding box center [246, 173] width 31 height 13
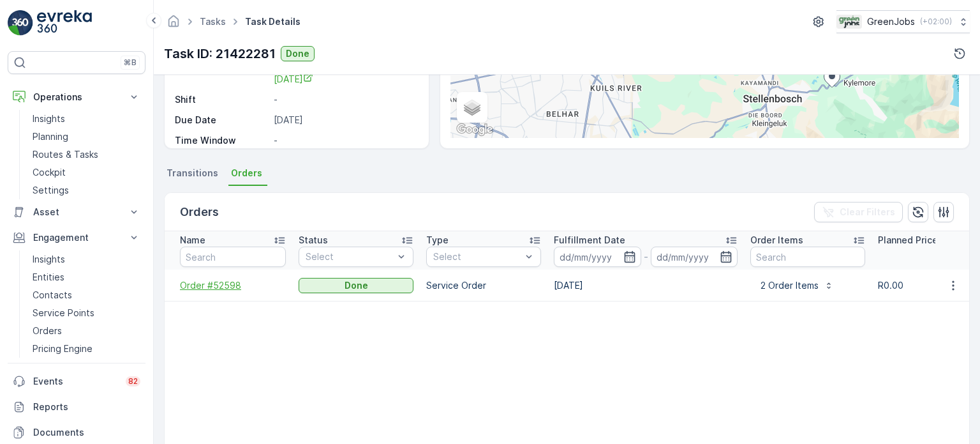
click at [202, 285] on span "Order #52598" at bounding box center [233, 285] width 106 height 13
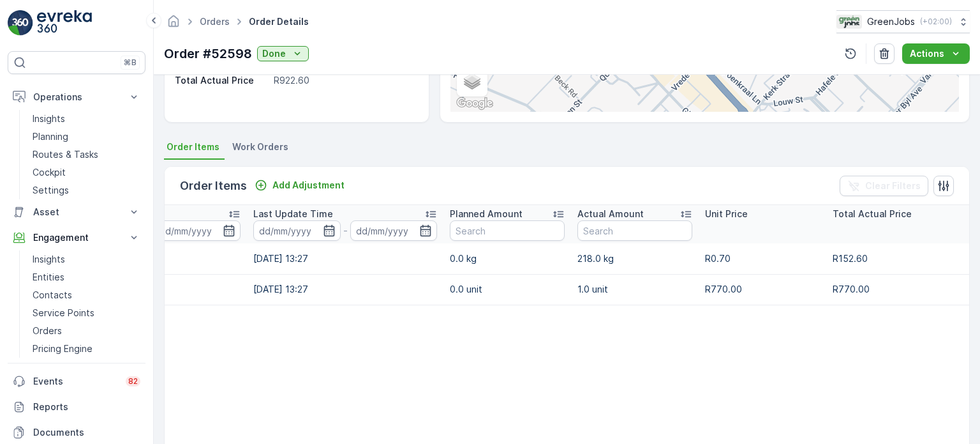
scroll to position [351, 0]
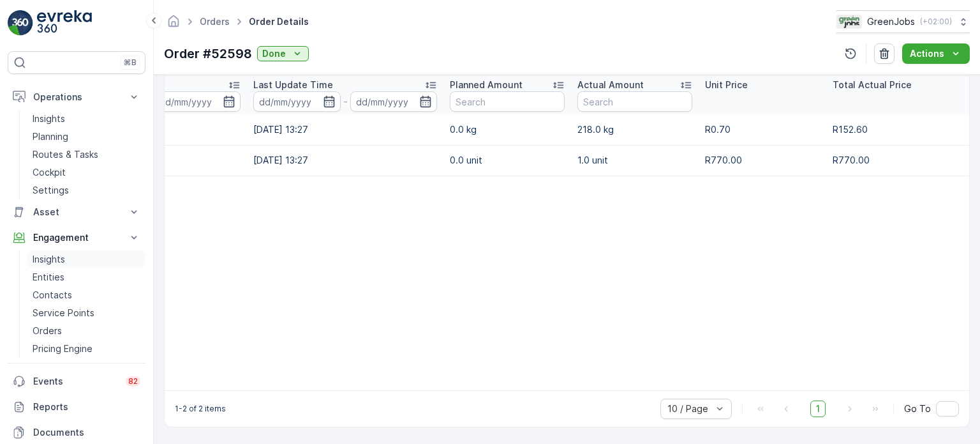
click at [56, 257] on p "Insights" at bounding box center [49, 259] width 33 height 13
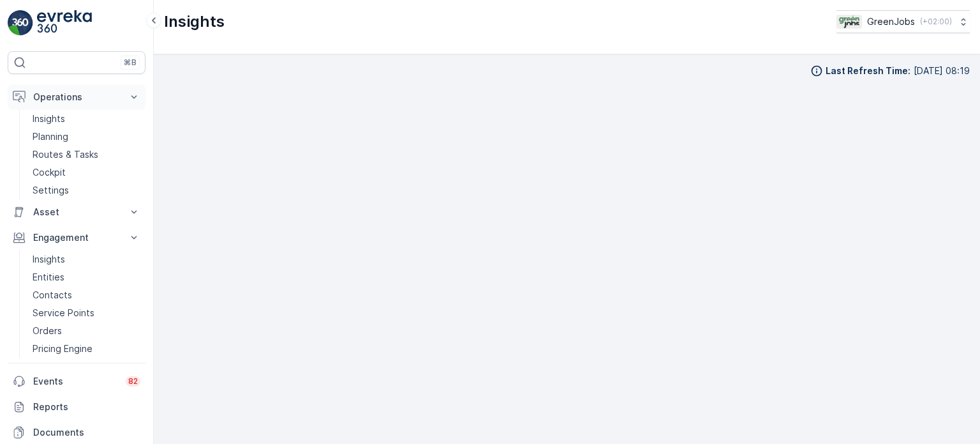
click at [51, 94] on p "Operations" at bounding box center [76, 97] width 87 height 13
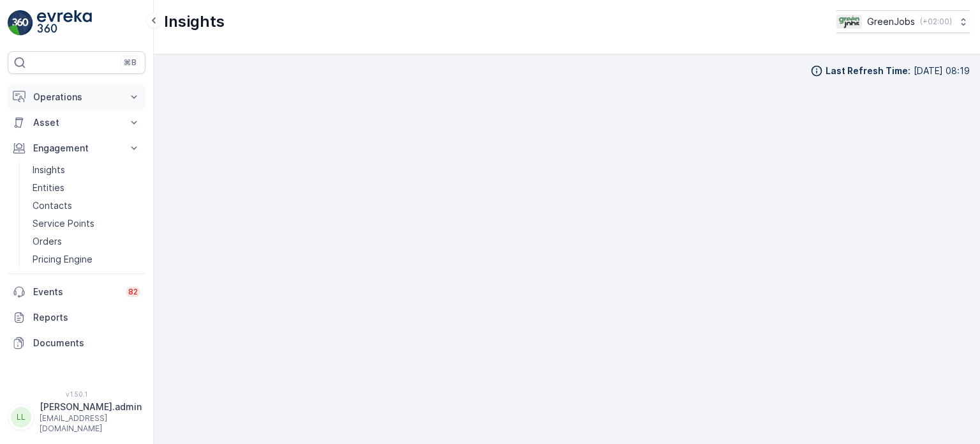
click at [66, 96] on p "Operations" at bounding box center [76, 97] width 87 height 13
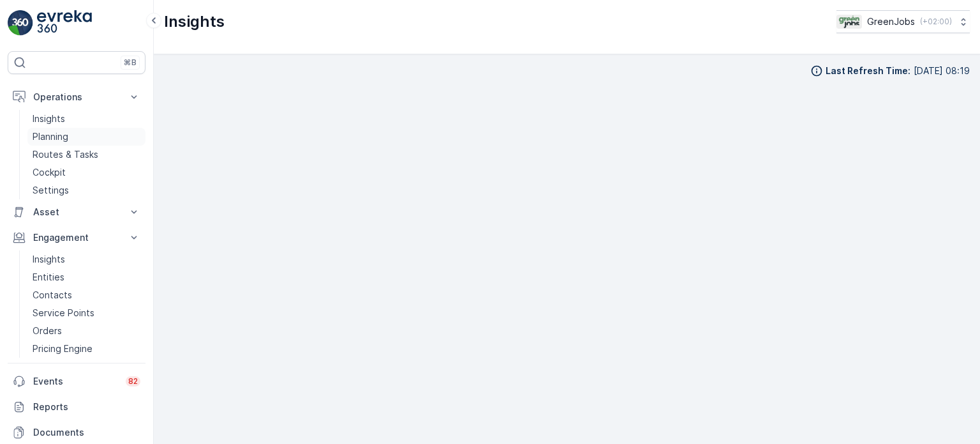
click at [51, 135] on p "Planning" at bounding box center [51, 136] width 36 height 13
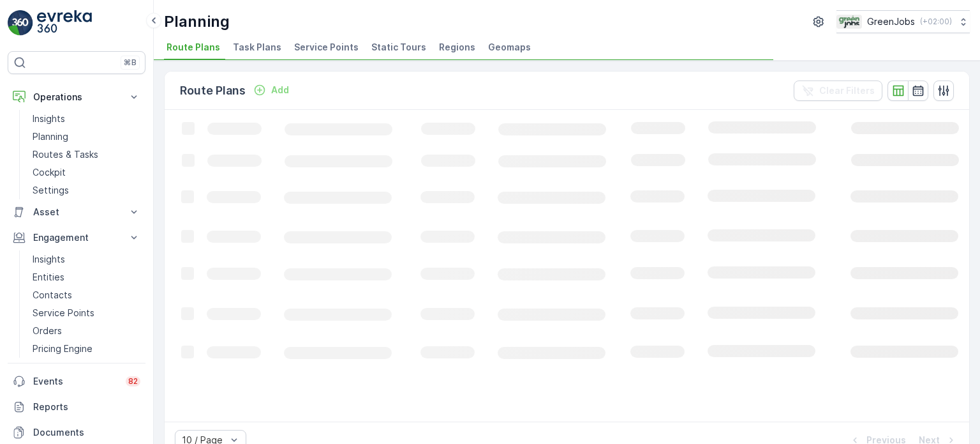
click at [337, 45] on span "Service Points" at bounding box center [326, 47] width 64 height 13
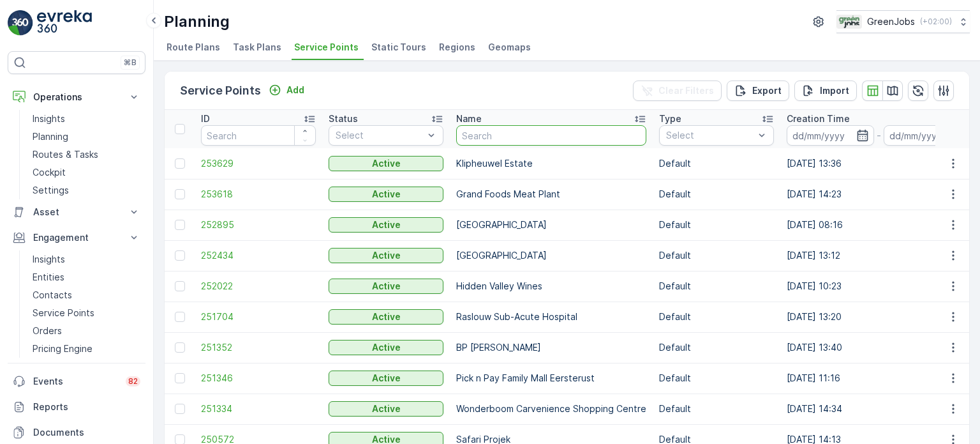
click at [480, 135] on input "text" at bounding box center [551, 135] width 190 height 20
type input "seeg"
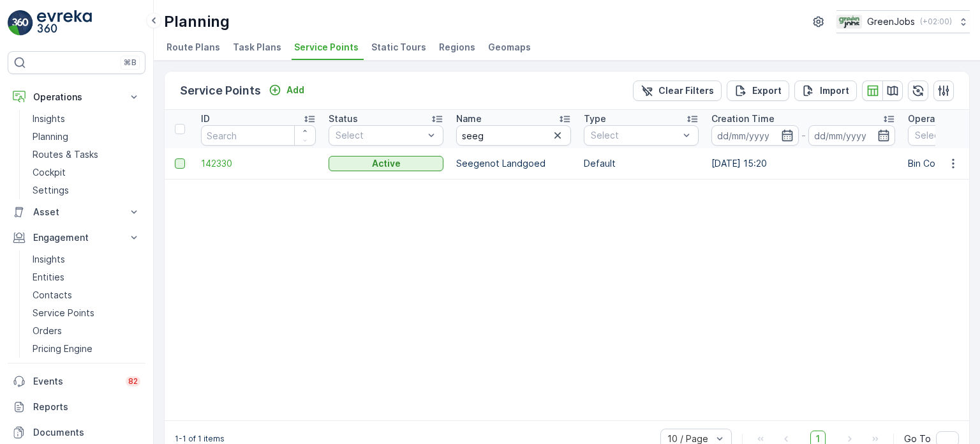
click at [178, 161] on div at bounding box center [180, 163] width 10 height 10
click at [175, 158] on input "checkbox" at bounding box center [175, 158] width 0 height 0
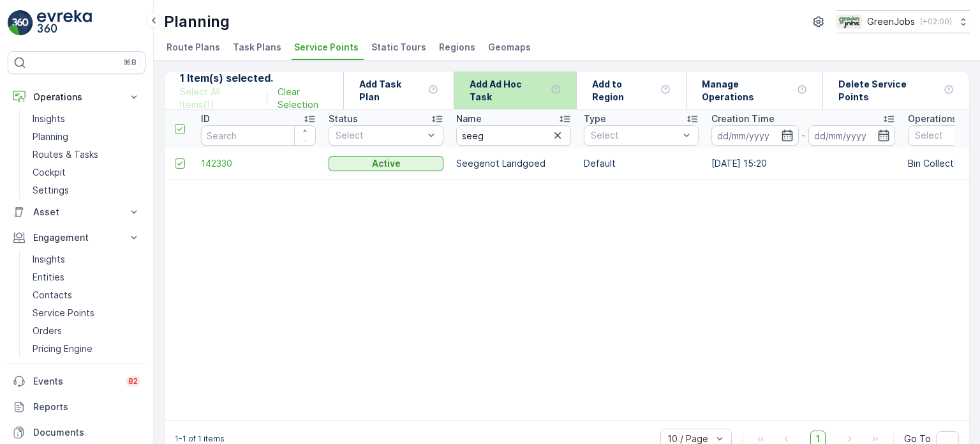
click at [532, 91] on p "Add Ad Hoc Task" at bounding box center [508, 91] width 76 height 26
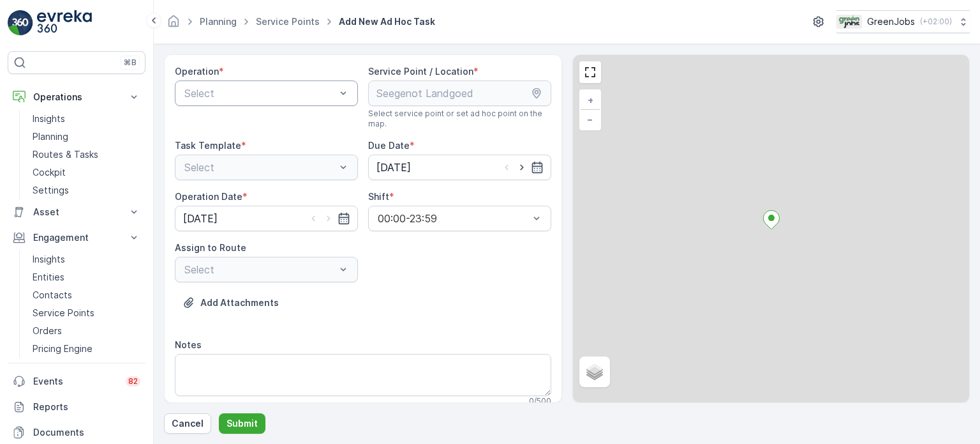
click at [297, 100] on div "Select" at bounding box center [266, 93] width 183 height 26
click at [246, 124] on span "Bin Collection" at bounding box center [215, 124] width 65 height 11
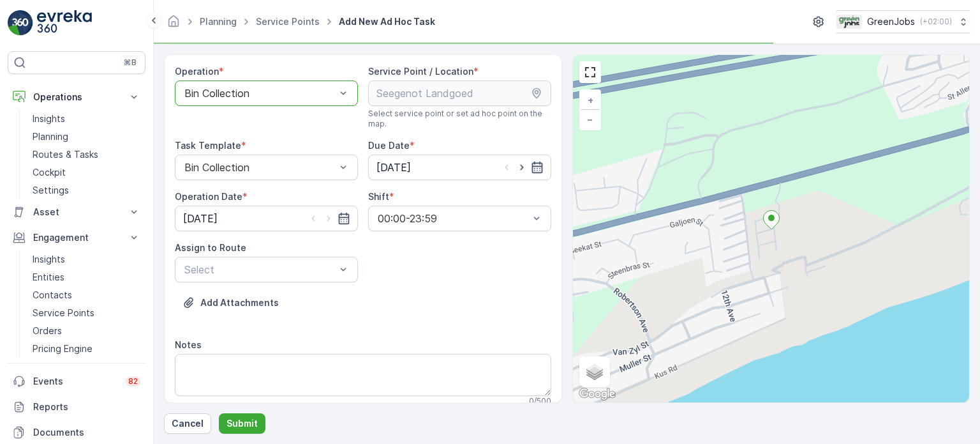
click at [532, 163] on icon "button" at bounding box center [537, 167] width 13 height 13
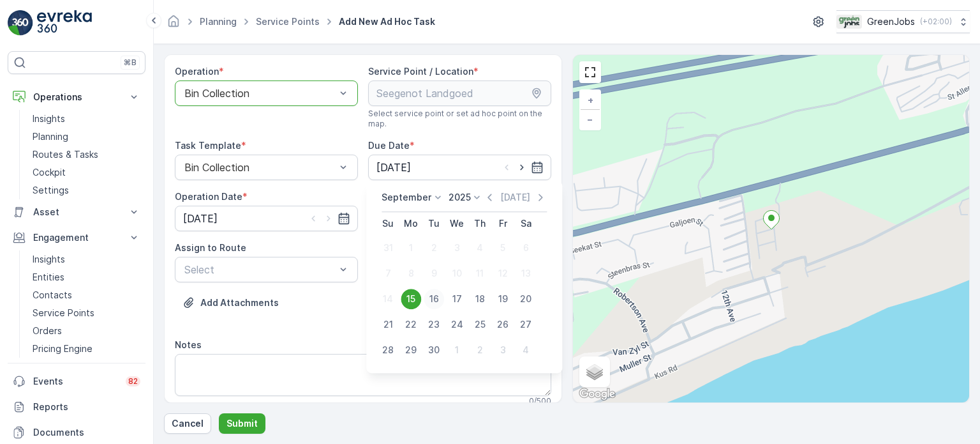
click at [437, 296] on div "16" at bounding box center [434, 299] width 20 height 20
type input "[DATE]"
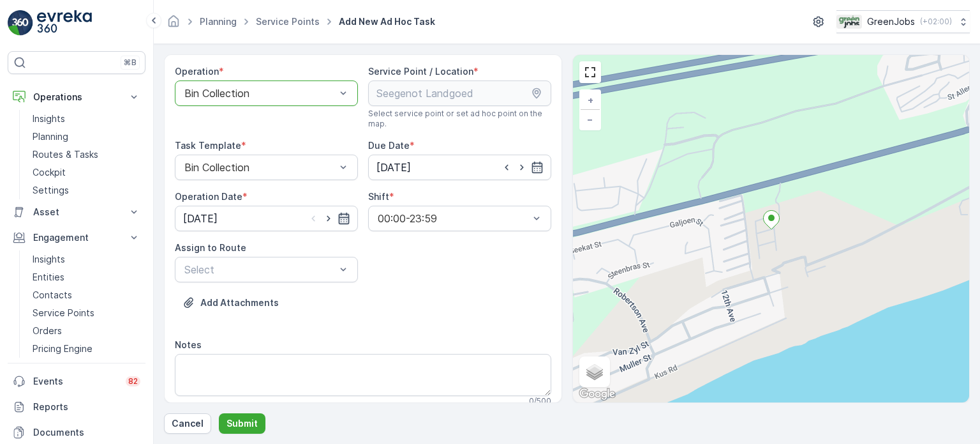
click at [342, 213] on icon "button" at bounding box center [343, 218] width 11 height 11
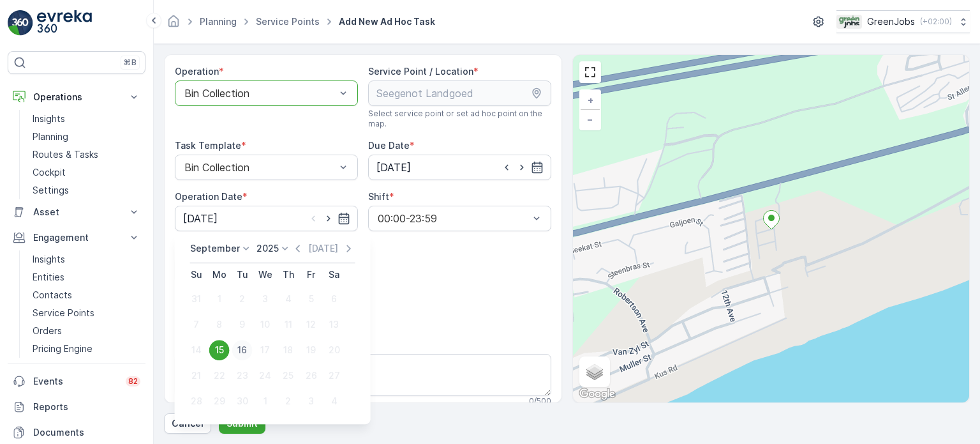
click at [244, 348] on div "16" at bounding box center [242, 350] width 20 height 20
type input "[DATE]"
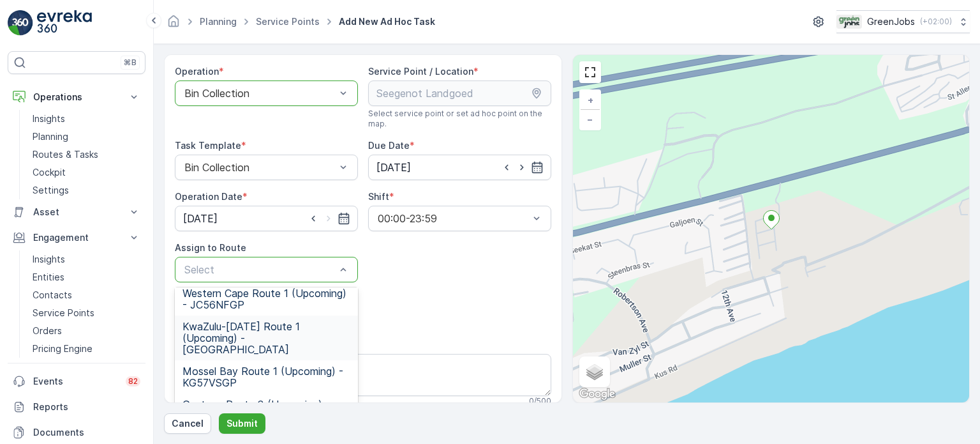
scroll to position [128, 0]
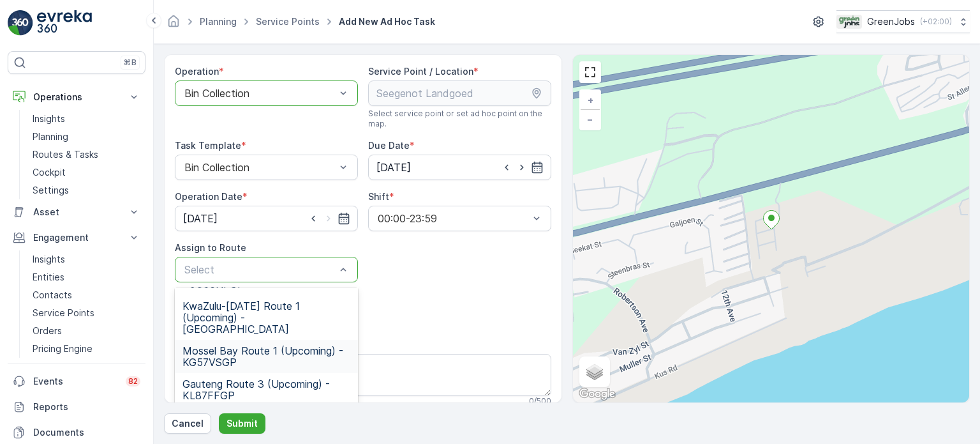
click at [242, 345] on span "Mossel Bay Route 1 (Upcoming) - KG57VSGP" at bounding box center [267, 356] width 168 height 23
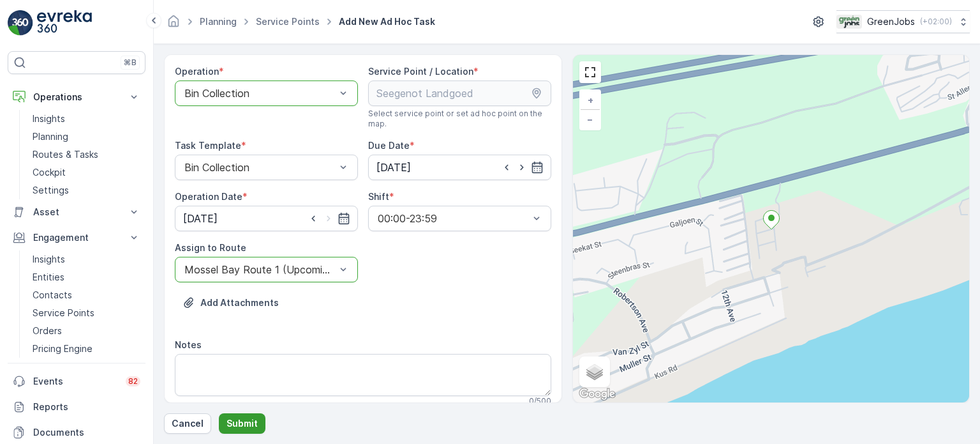
click at [244, 423] on p "Submit" at bounding box center [242, 423] width 31 height 13
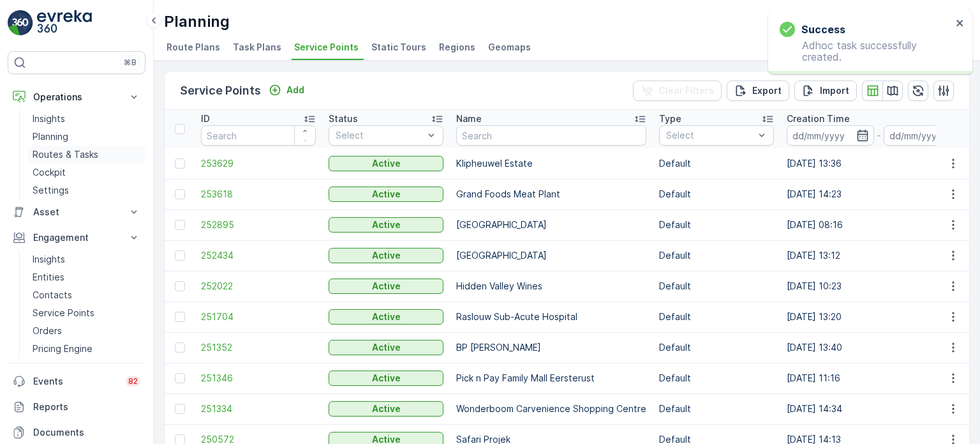
click at [73, 150] on p "Routes & Tasks" at bounding box center [66, 154] width 66 height 13
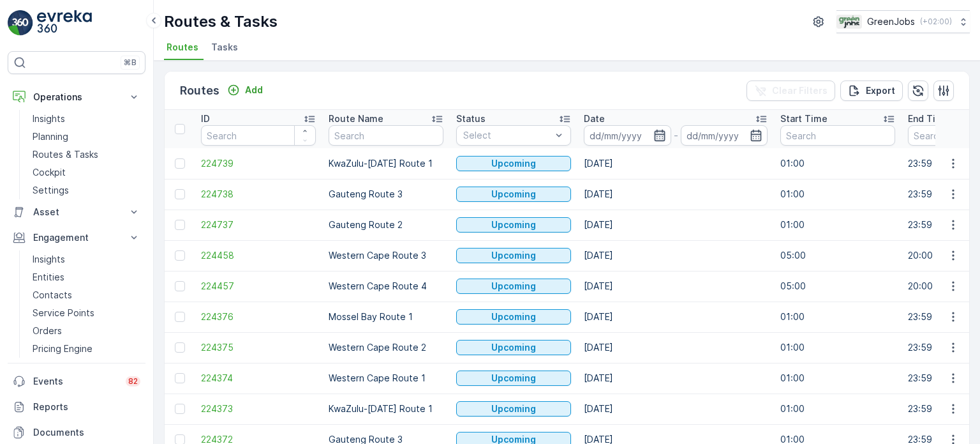
click at [661, 130] on icon "button" at bounding box center [659, 135] width 11 height 11
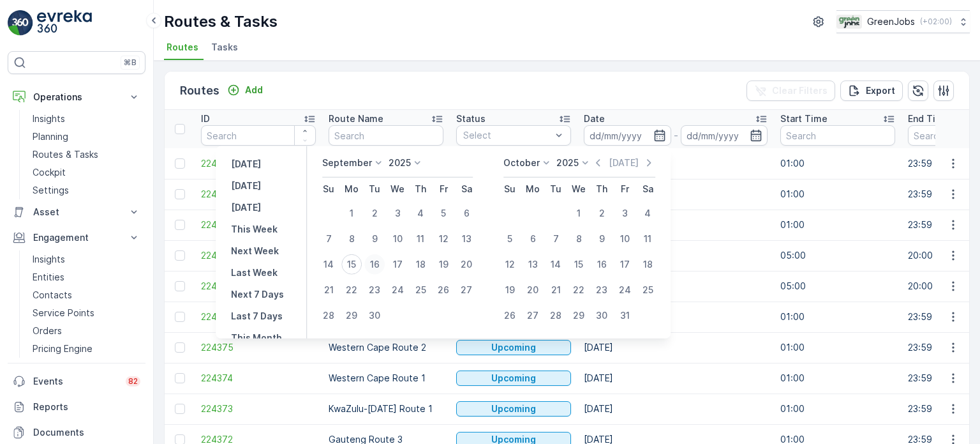
click at [378, 261] on div "16" at bounding box center [374, 264] width 20 height 20
type input "[DATE]"
click at [378, 261] on div "16" at bounding box center [374, 264] width 20 height 20
type input "[DATE]"
click at [378, 261] on div "16" at bounding box center [374, 264] width 20 height 20
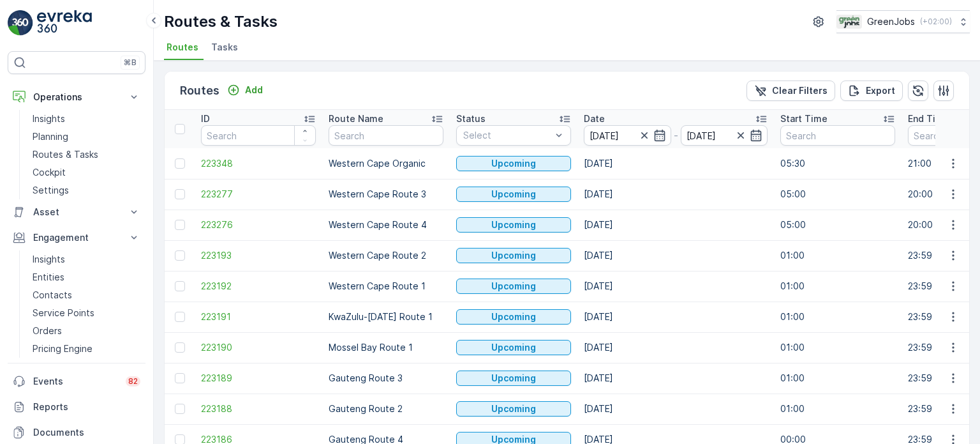
scroll to position [63, 0]
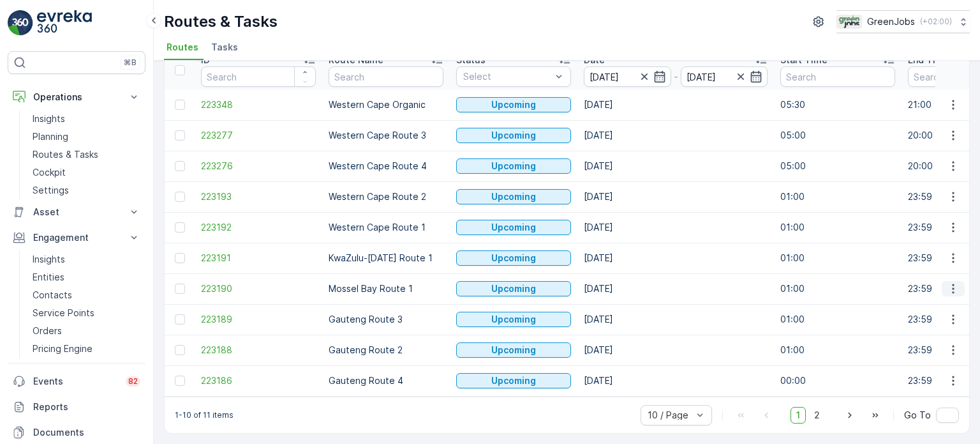
click at [947, 282] on icon "button" at bounding box center [953, 288] width 13 height 13
click at [923, 300] on span "See More Details" at bounding box center [924, 302] width 74 height 13
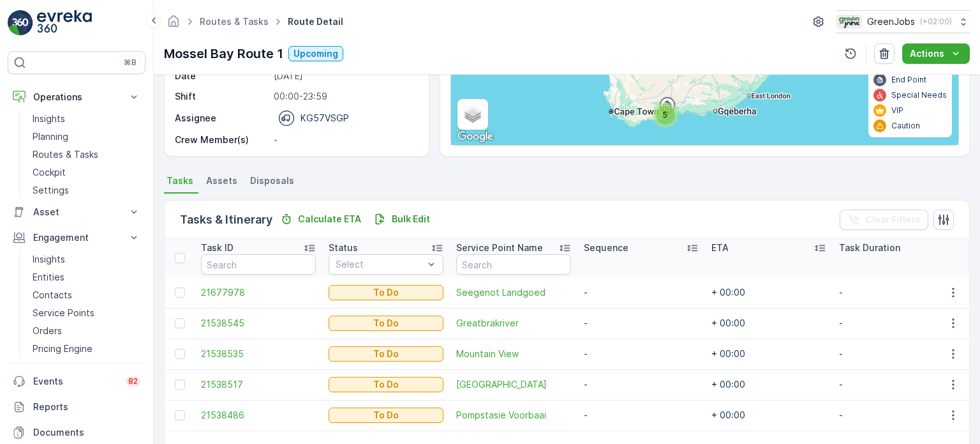
scroll to position [191, 0]
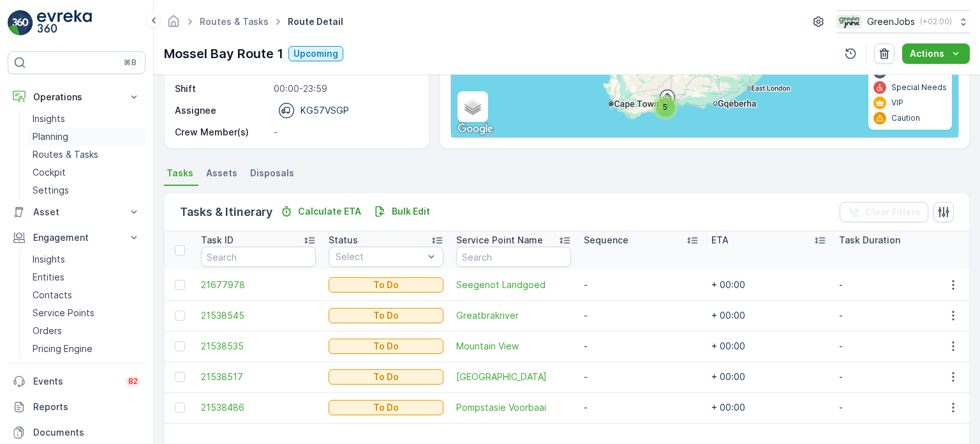
click at [59, 130] on p "Planning" at bounding box center [51, 136] width 36 height 13
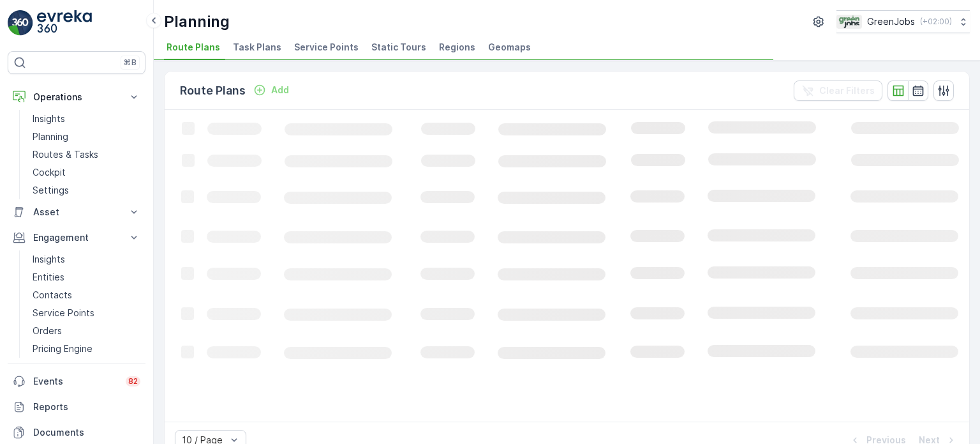
click at [328, 47] on span "Service Points" at bounding box center [326, 47] width 64 height 13
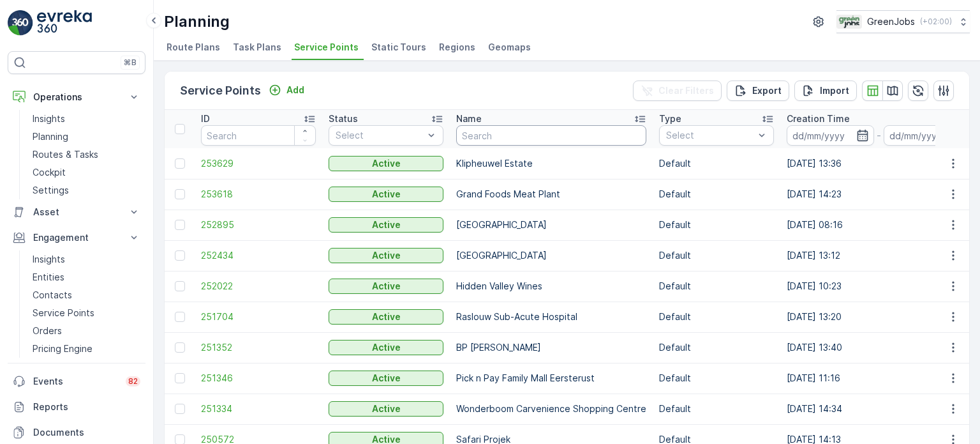
click at [554, 135] on input "text" at bounding box center [551, 135] width 190 height 20
type input "cradle"
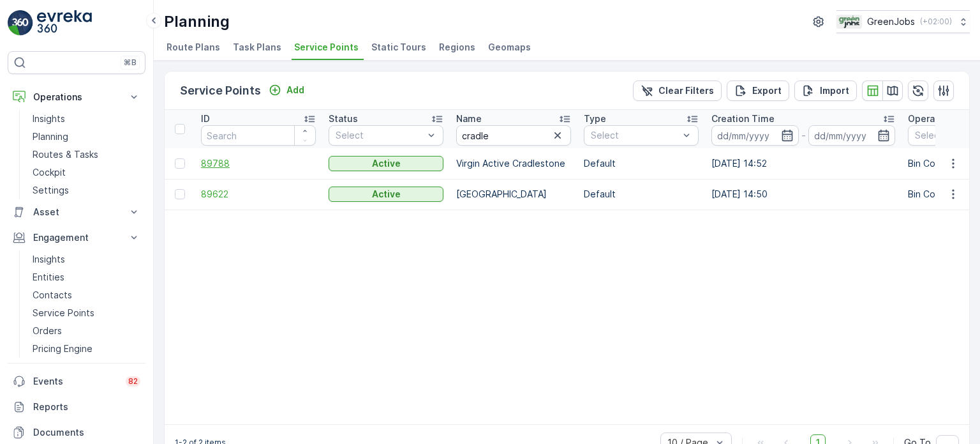
drag, startPoint x: 179, startPoint y: 194, endPoint x: 251, endPoint y: 163, distance: 78.6
click at [180, 193] on div at bounding box center [180, 194] width 10 height 10
click at [175, 189] on input "checkbox" at bounding box center [175, 189] width 0 height 0
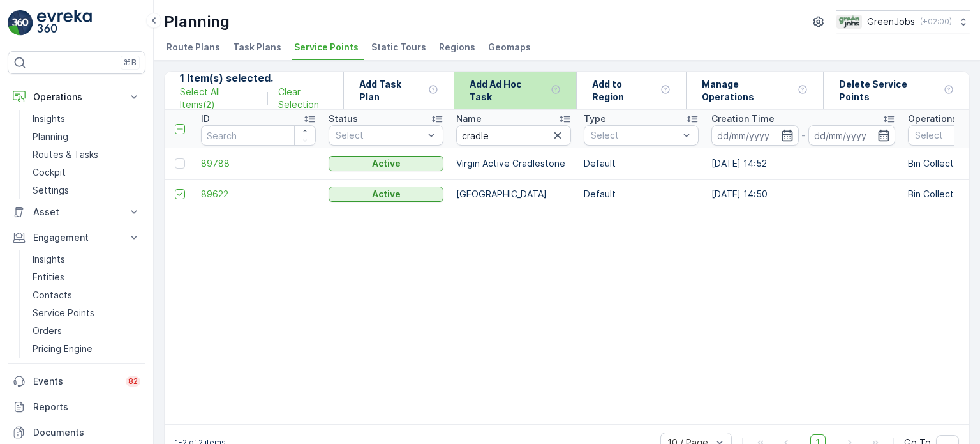
click at [544, 89] on p "Add Ad Hoc Task" at bounding box center [508, 91] width 76 height 26
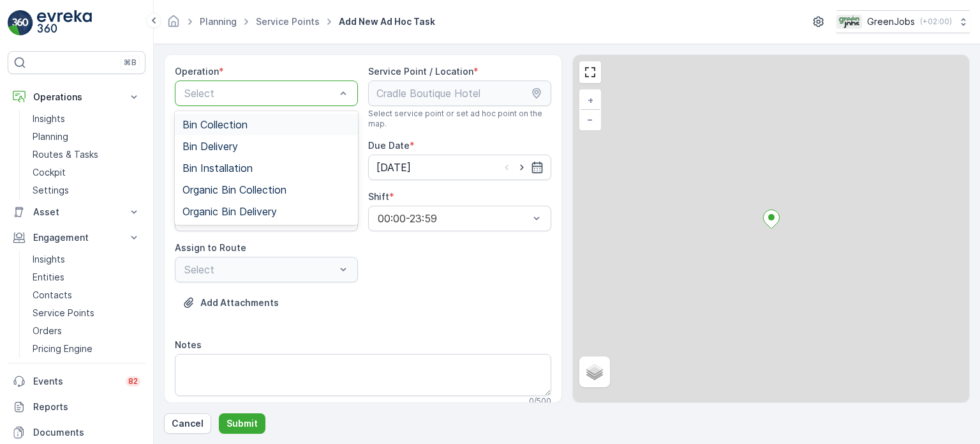
click at [243, 115] on div "Bin Collection" at bounding box center [266, 125] width 183 height 22
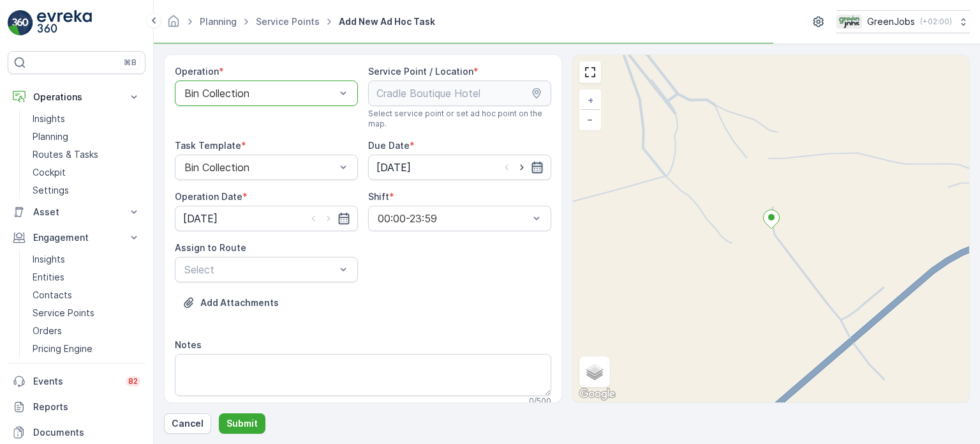
click at [536, 163] on icon "button" at bounding box center [537, 166] width 11 height 11
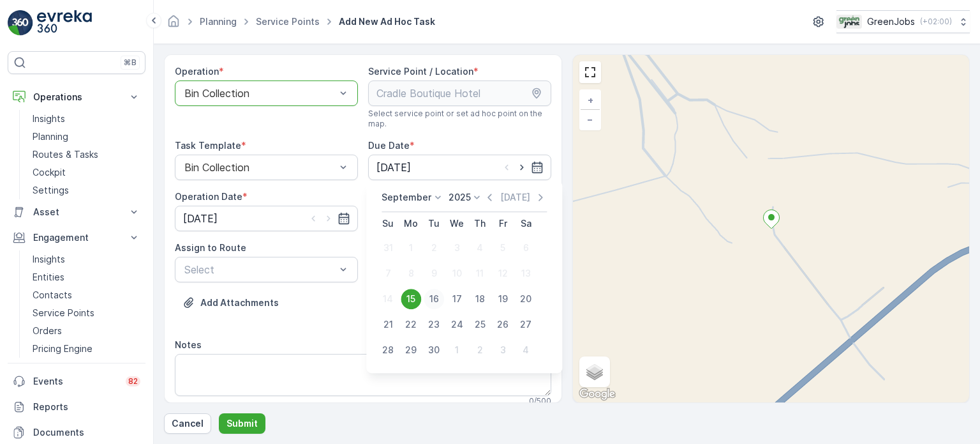
click at [435, 297] on div "16" at bounding box center [434, 299] width 20 height 20
type input "[DATE]"
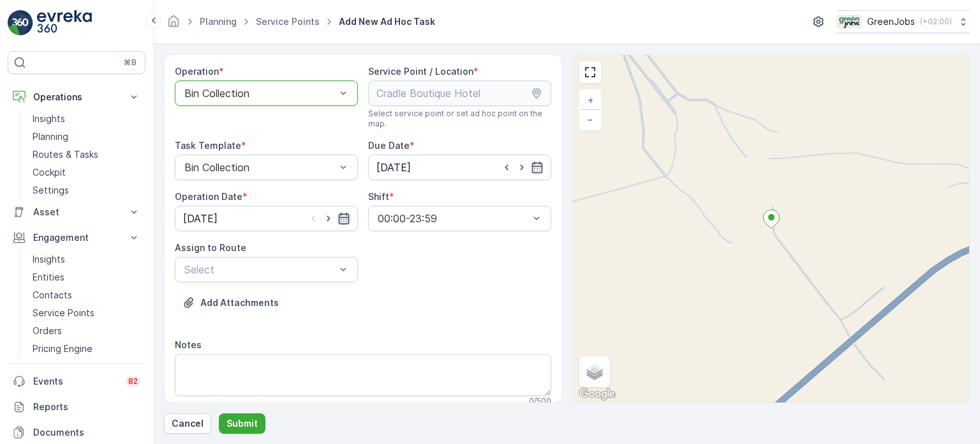
click at [342, 212] on icon "button" at bounding box center [344, 218] width 13 height 13
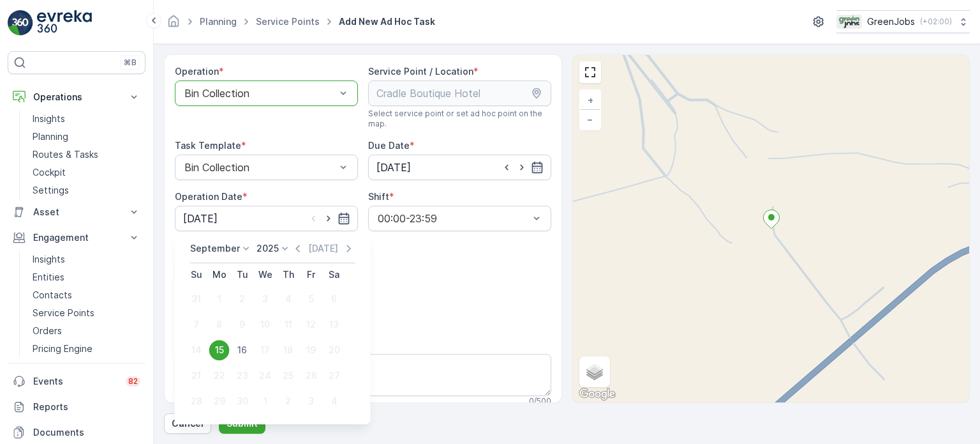
click at [244, 350] on div "16" at bounding box center [242, 350] width 20 height 20
type input "[DATE]"
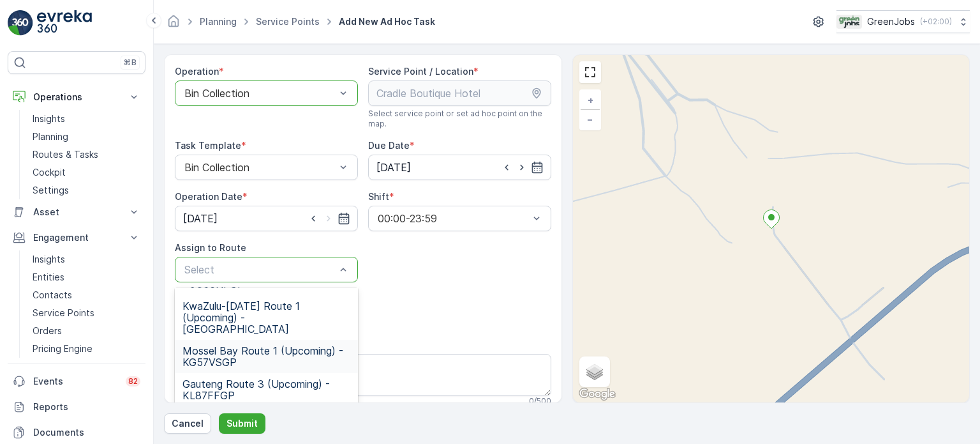
scroll to position [184, 0]
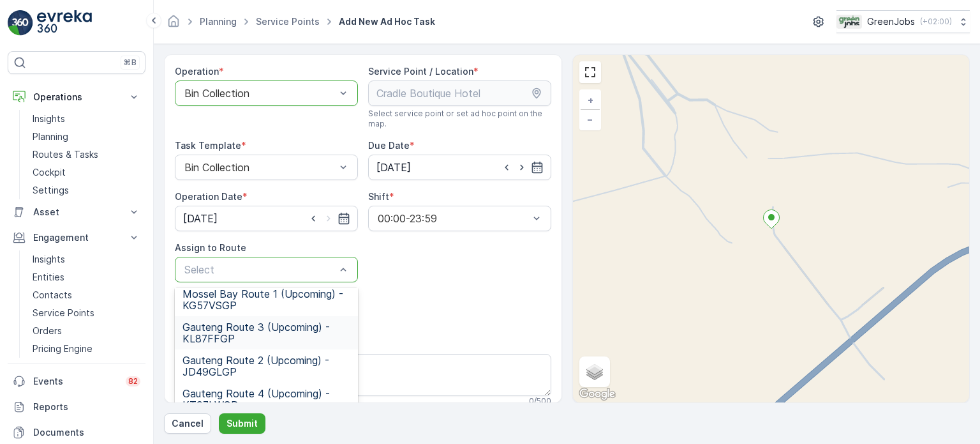
click at [249, 321] on span "Gauteng Route 3 (Upcoming) - KL87FFGP" at bounding box center [267, 332] width 168 height 23
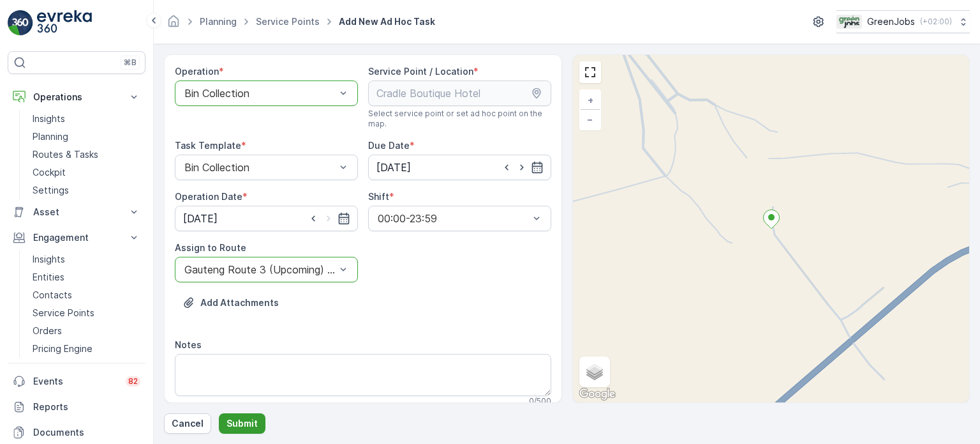
click at [249, 423] on p "Submit" at bounding box center [242, 423] width 31 height 13
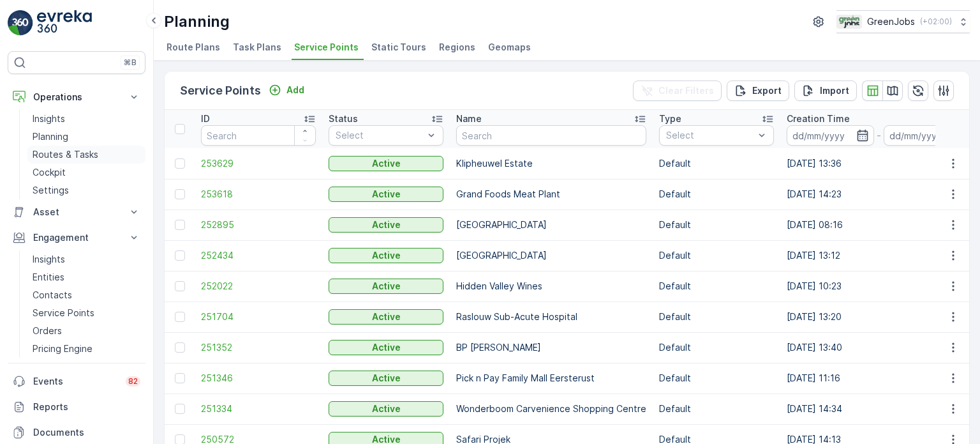
click at [68, 151] on p "Routes & Tasks" at bounding box center [66, 154] width 66 height 13
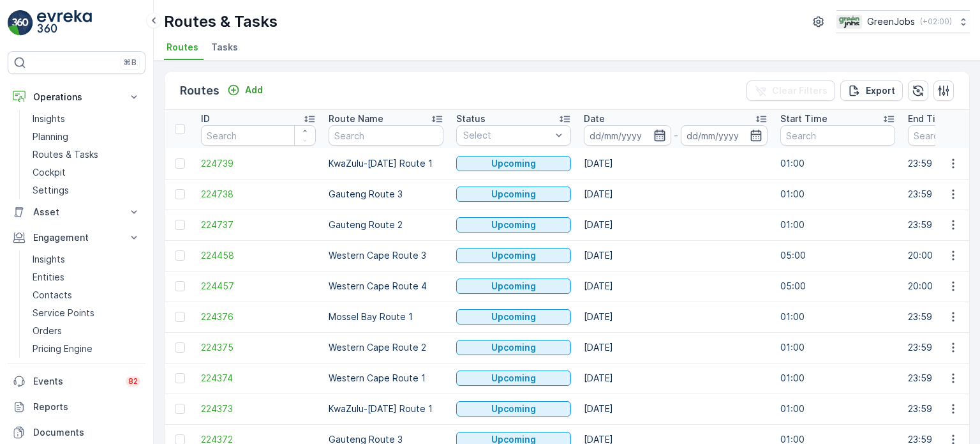
click at [659, 133] on icon "button" at bounding box center [659, 135] width 11 height 11
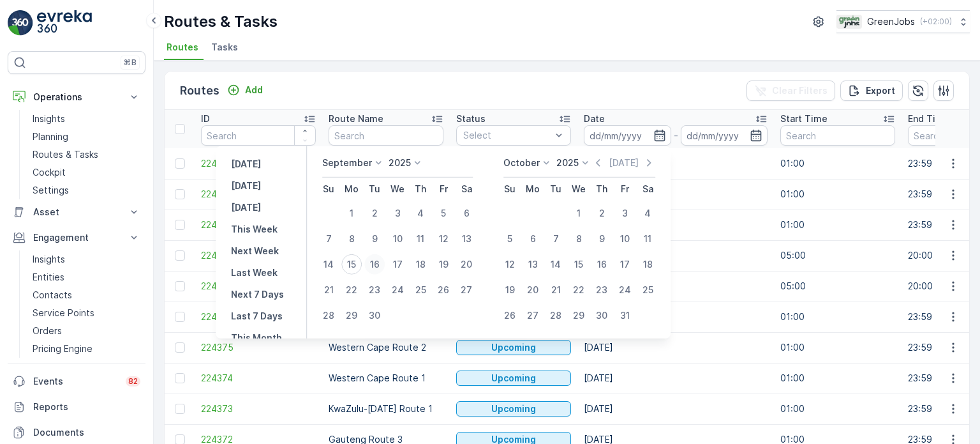
click at [380, 260] on div "16" at bounding box center [374, 264] width 20 height 20
type input "[DATE]"
click at [380, 260] on div "16" at bounding box center [374, 264] width 20 height 20
type input "[DATE]"
drag, startPoint x: 380, startPoint y: 260, endPoint x: 403, endPoint y: 255, distance: 24.2
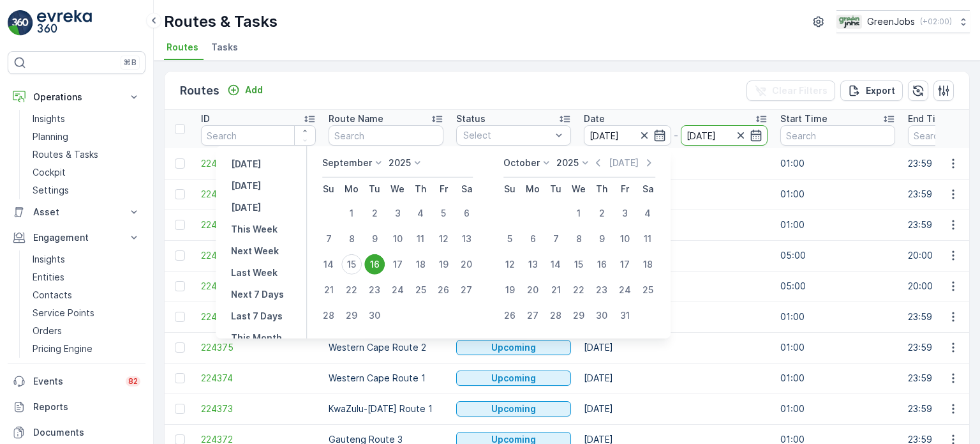
click at [380, 260] on div "16" at bounding box center [374, 264] width 20 height 20
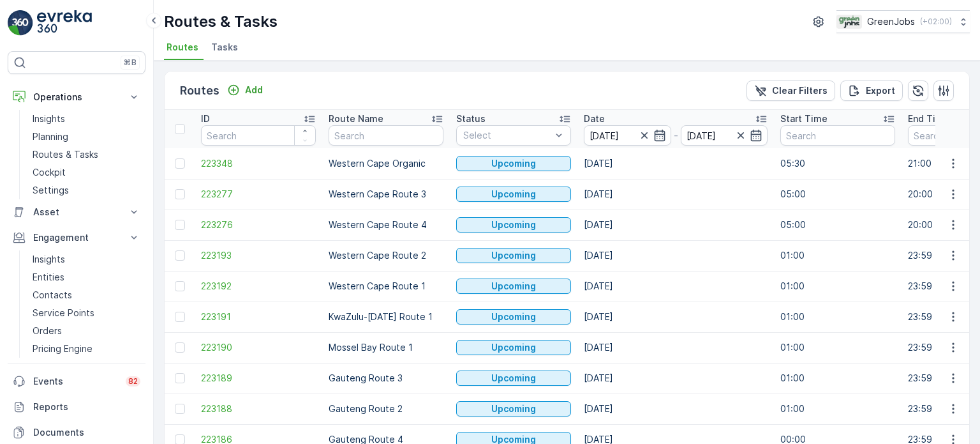
scroll to position [63, 0]
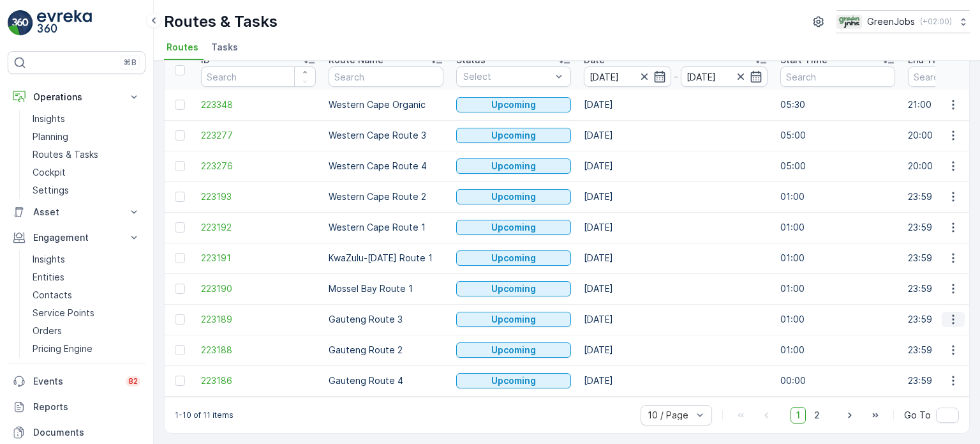
click at [955, 313] on icon "button" at bounding box center [953, 319] width 13 height 13
click at [927, 329] on span "See More Details" at bounding box center [924, 332] width 74 height 13
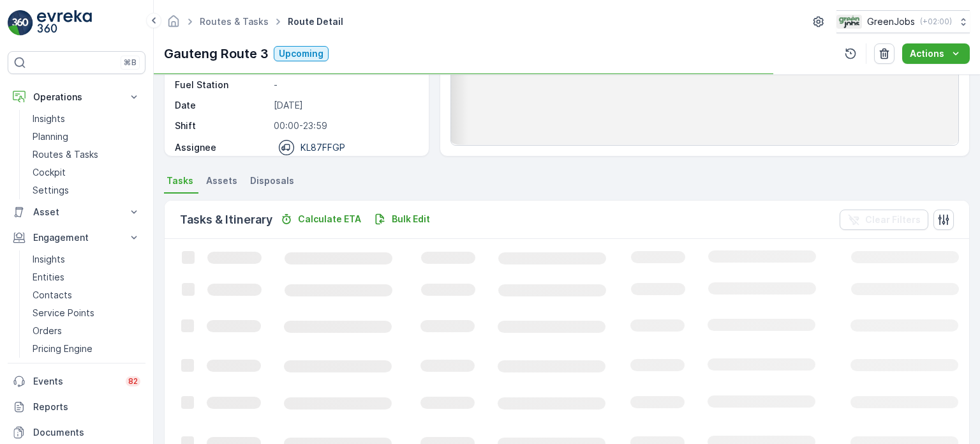
scroll to position [191, 0]
